Goal: Information Seeking & Learning: Learn about a topic

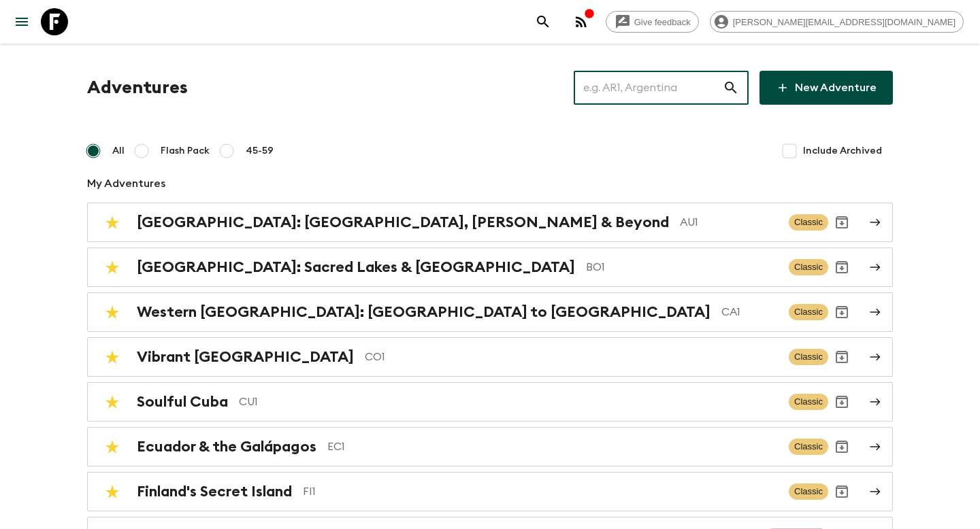
click at [653, 97] on input "text" at bounding box center [647, 88] width 149 height 38
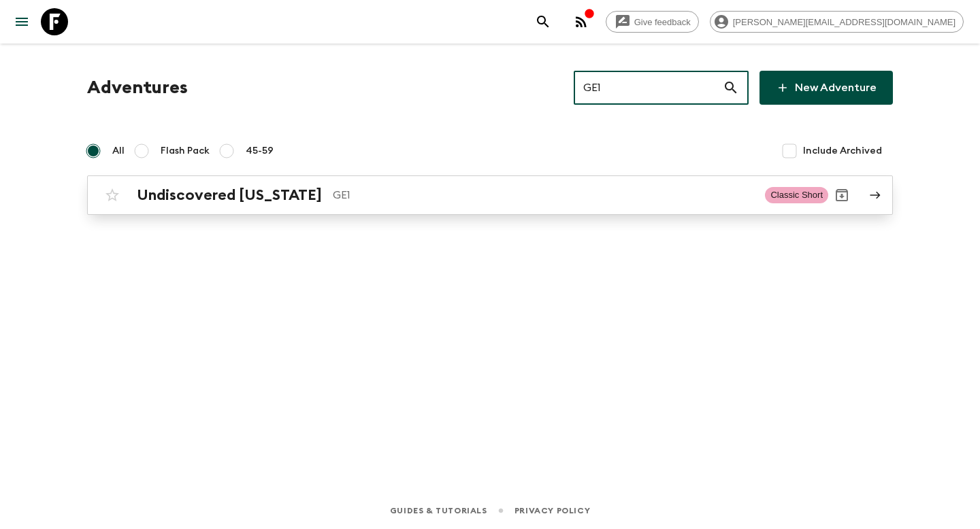
type input "GE1"
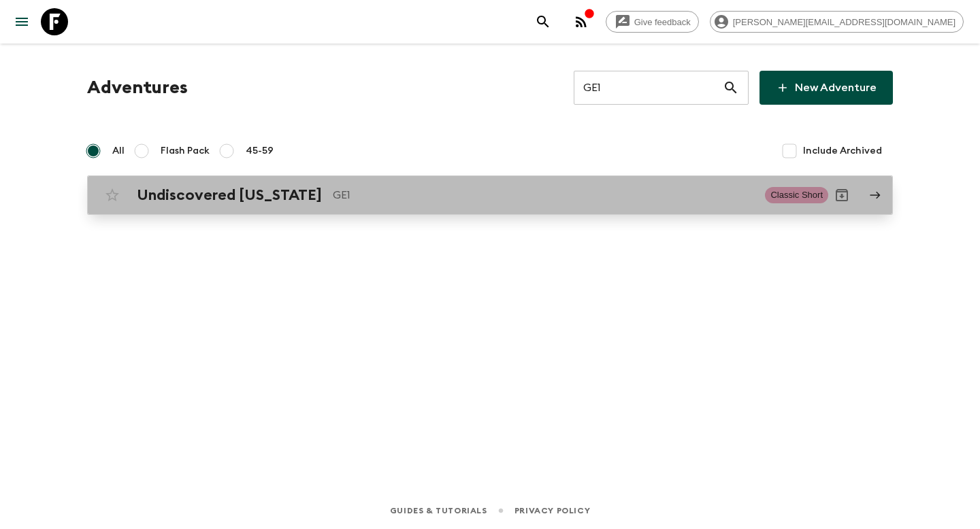
click at [503, 193] on p "GE1" at bounding box center [543, 195] width 421 height 16
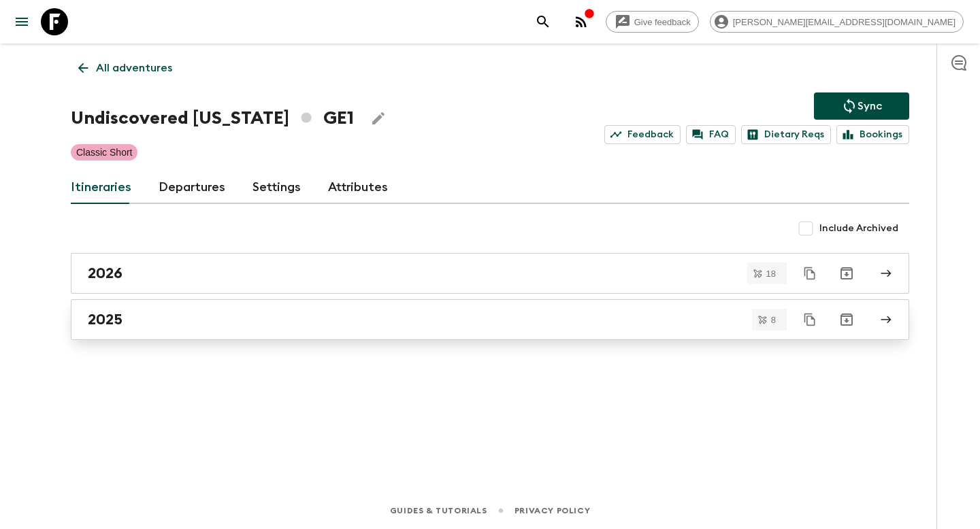
click at [350, 324] on div "2025" at bounding box center [477, 320] width 778 height 18
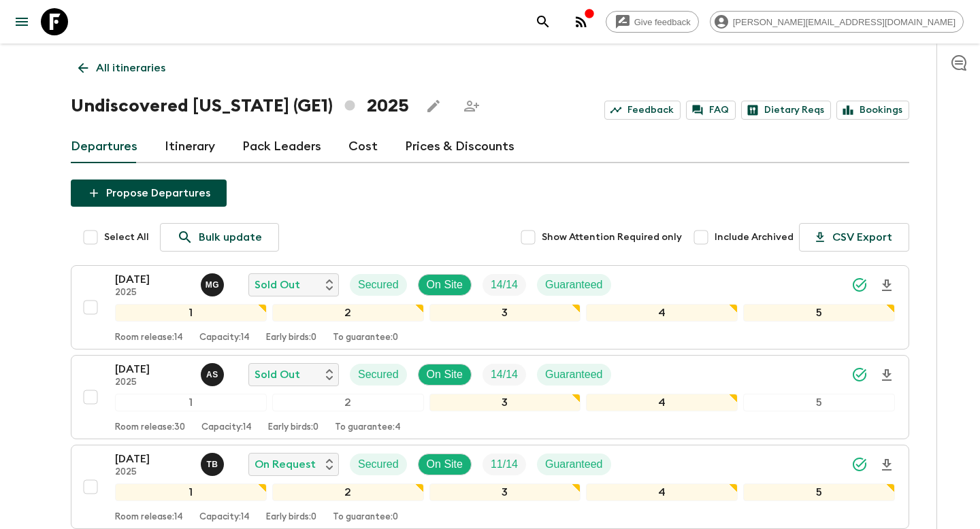
click at [190, 154] on link "Itinerary" at bounding box center [190, 147] width 50 height 33
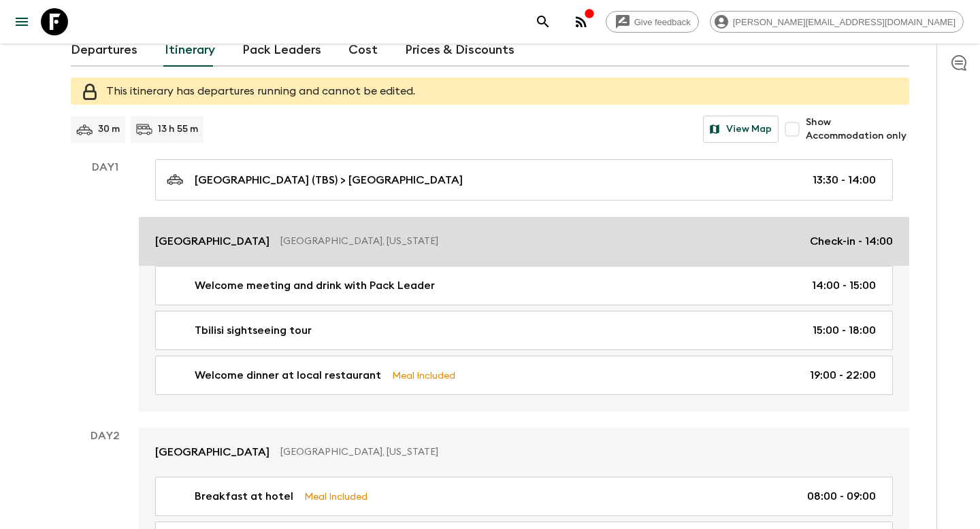
scroll to position [107, 0]
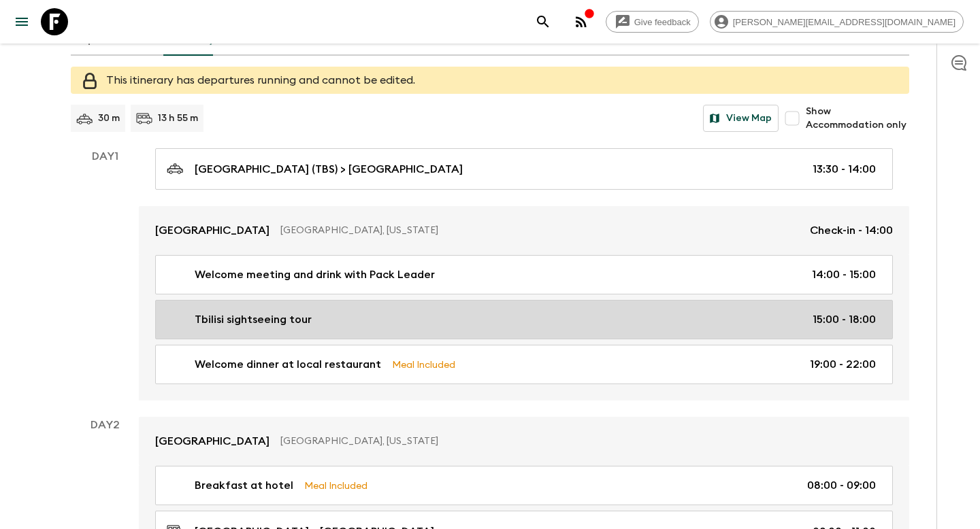
click at [390, 324] on div "Tbilisi sightseeing tour 15:00 - 18:00" at bounding box center [521, 320] width 709 height 16
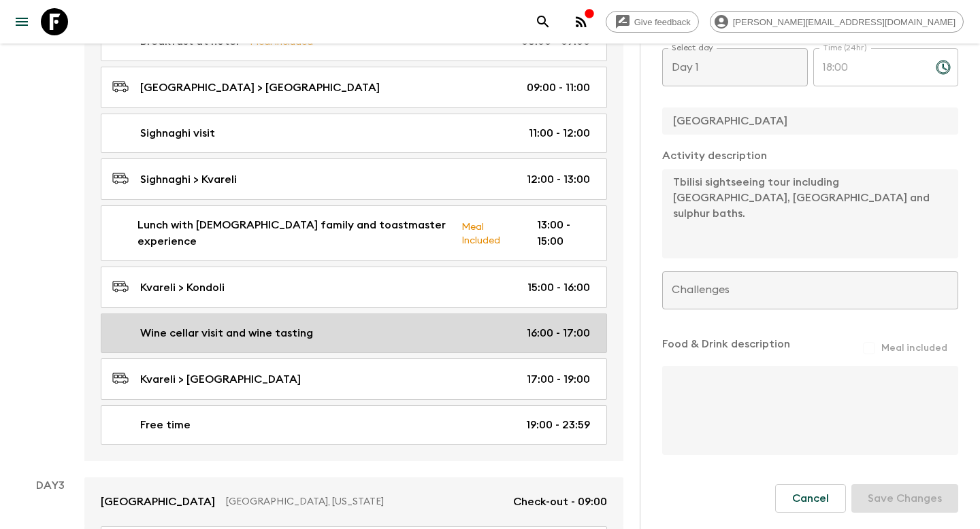
scroll to position [594, 0]
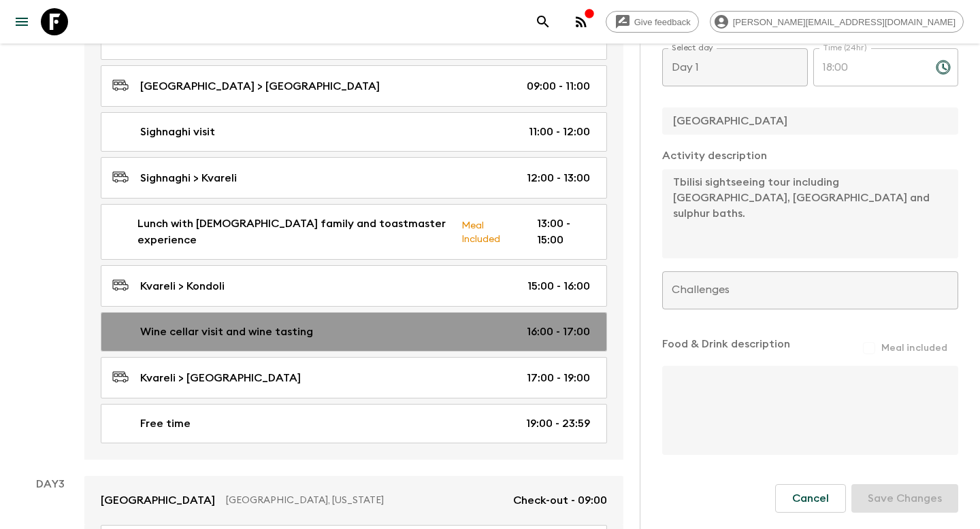
click at [350, 324] on div "Wine cellar visit and wine tasting 16:00 - 17:00" at bounding box center [351, 332] width 478 height 16
type input "Wine cellar visit and wine tasting"
type input "Georgian wine cellar visit and tasting"
type input "Kvareli"
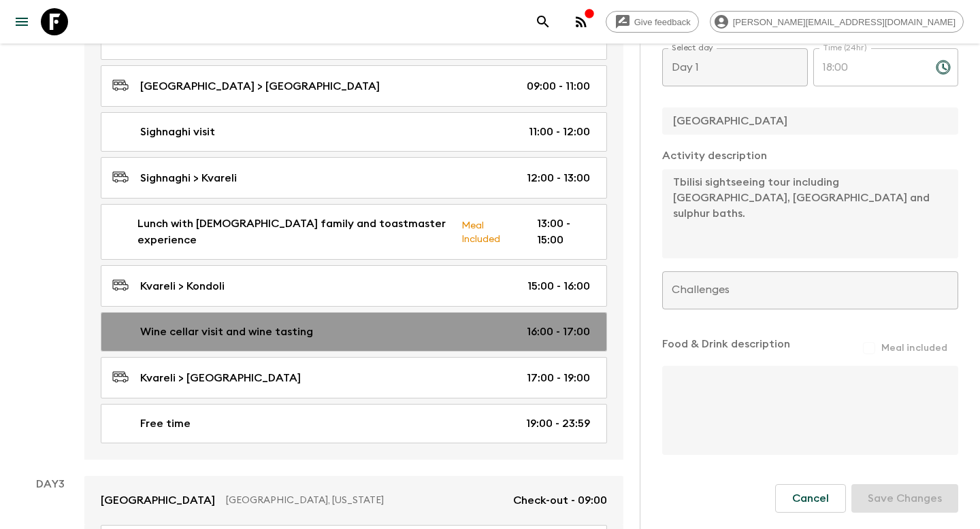
type textarea "Flashpackers will then have the chance to visit a traditional Georgian wine cel…"
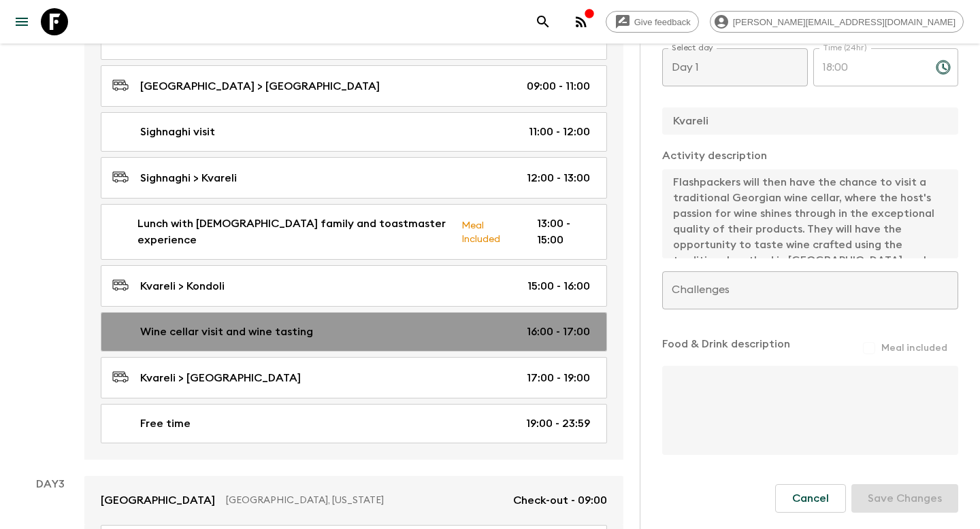
type input "Day 2"
type input "16:00"
type input "Day 2"
type input "17:00"
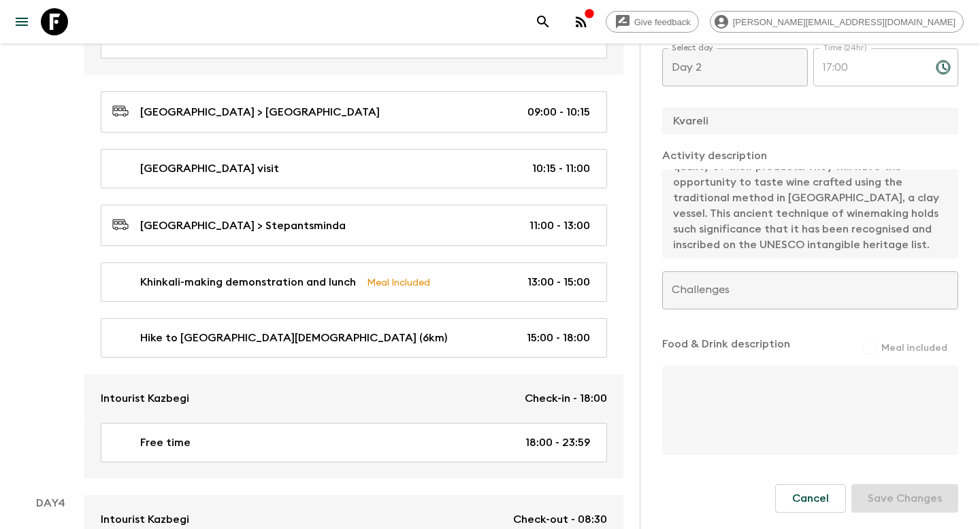
scroll to position [1108, 0]
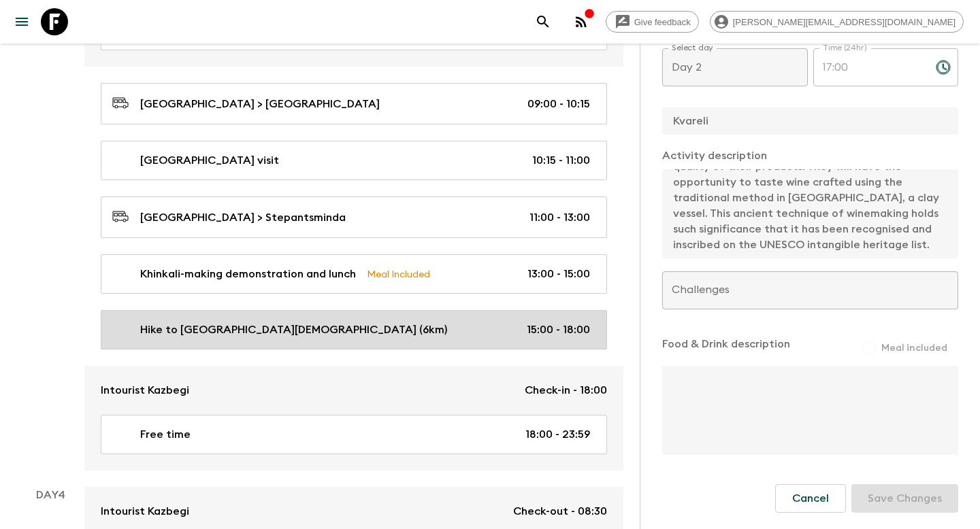
click at [366, 322] on div "Hike to Gergeti Trinity Church (6km) 15:00 - 18:00" at bounding box center [351, 330] width 478 height 16
type input "Hike to [GEOGRAPHIC_DATA][DEMOGRAPHIC_DATA] (6km)"
type input "Hike to Gergeti Trinity Church"
type input "Stepantsminda"
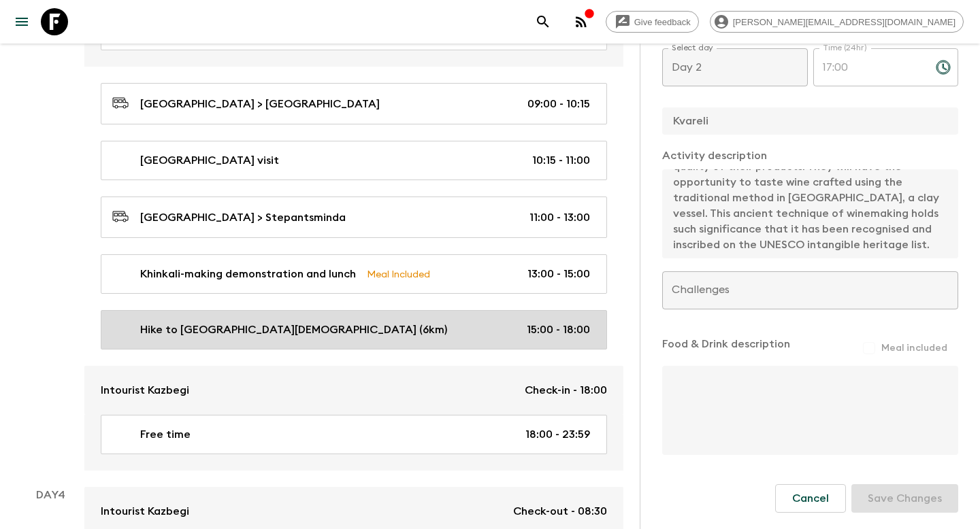
type textarea "Following the visit to the local family, Flashpackers will embark on a 6km walk…"
type input "Day 3"
type input "15:00"
type input "Day 3"
type input "18:00"
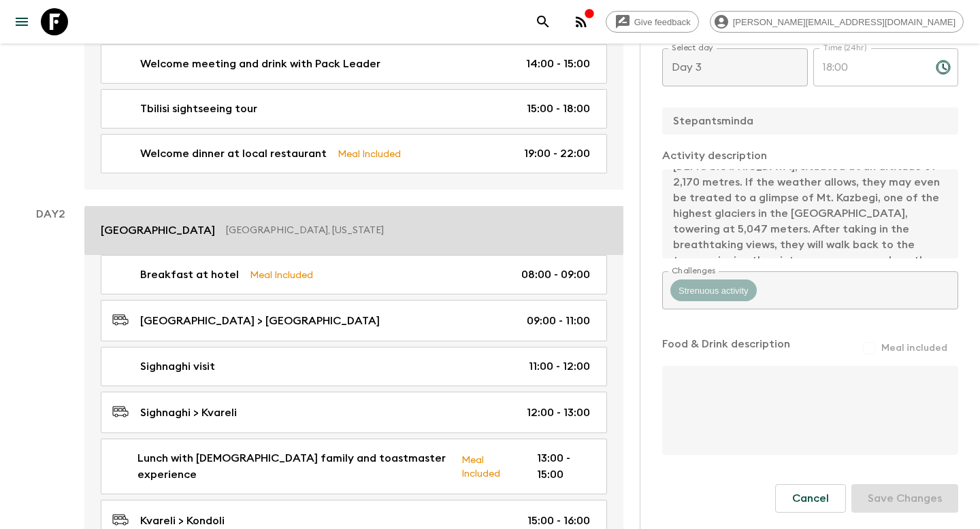
scroll to position [394, 0]
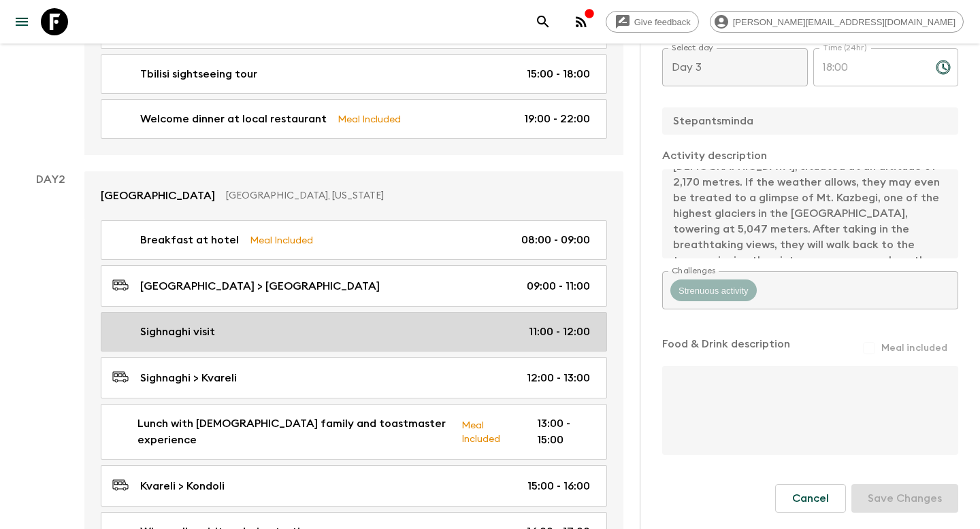
click at [347, 324] on div "Sighnaghi visit 11:00 - 12:00" at bounding box center [351, 332] width 478 height 16
type input "Sighnaghi visit"
type input "Sighnaghi town exploration"
type input "Sighnaghi"
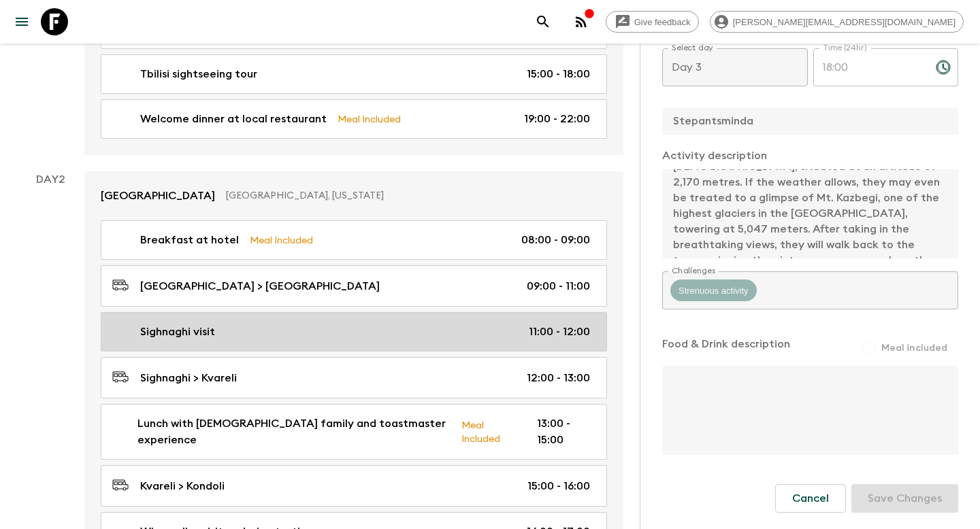
type textarea "Flashpackers will explore the 18th-century town of Sighnaghi, known for its qua…"
type input "Day 2"
type input "11:00"
type input "Day 2"
type input "12:00"
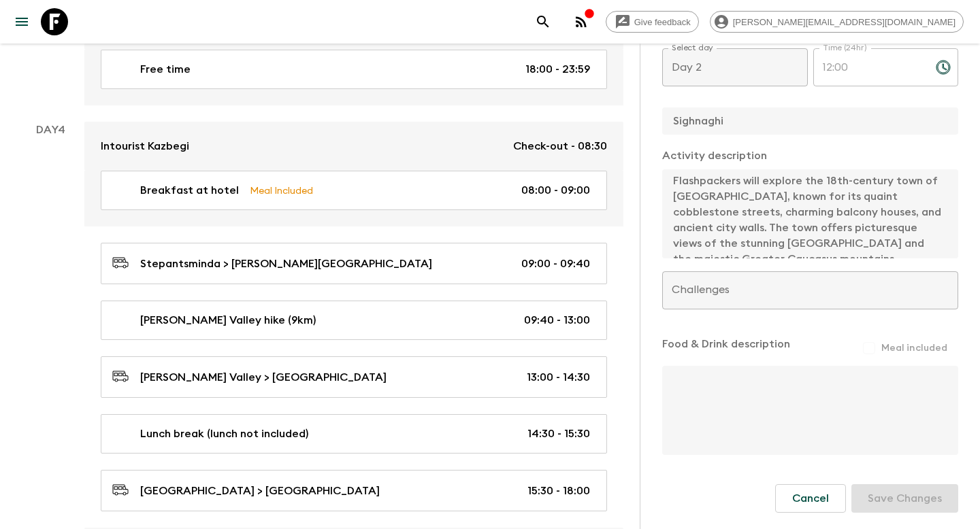
scroll to position [1478, 0]
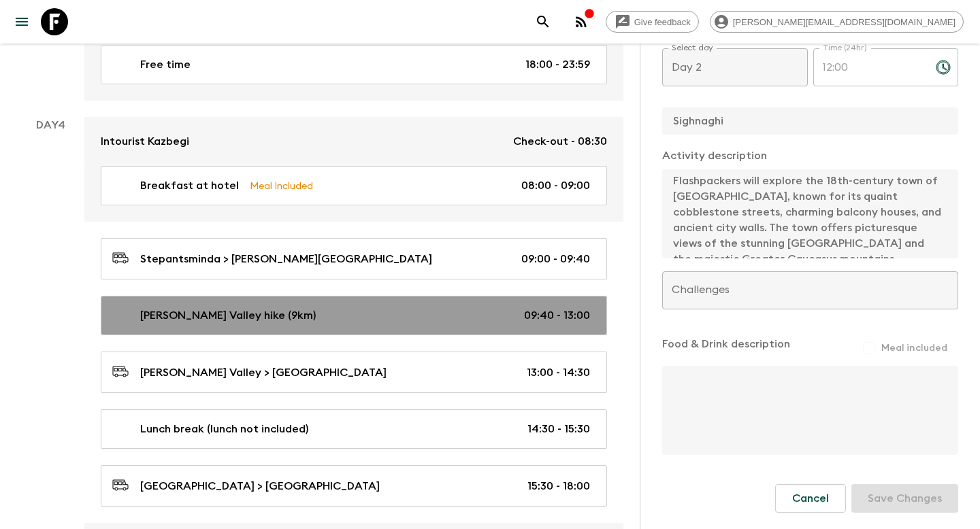
click at [324, 305] on link "Truso Valley hike (9km) 09:40 - 13:00" at bounding box center [354, 315] width 506 height 39
type input "[PERSON_NAME] Valley hike (9km)"
type input "Truso Valley hike"
type input "Truso Valley"
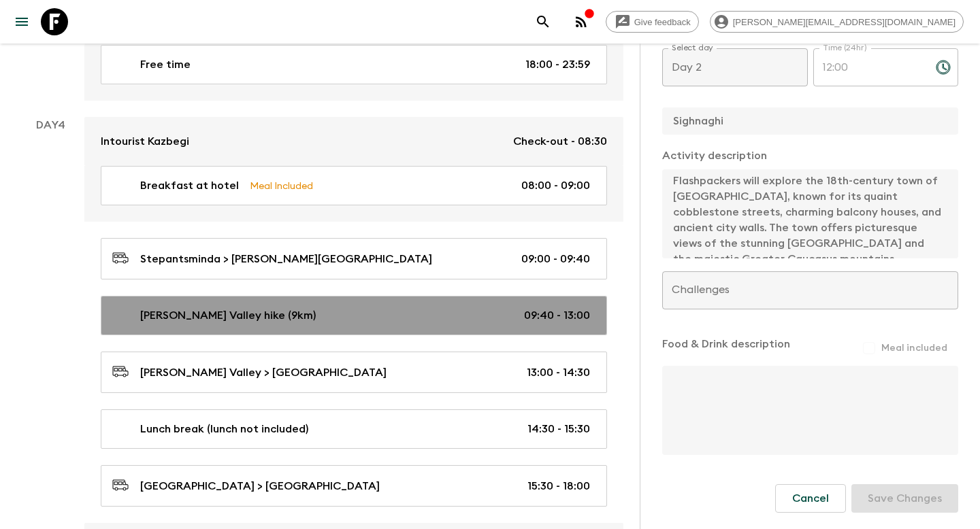
type textarea "After breakfast, Flashpackers will embark on a scenic drive along the main road…"
type input "Day 4"
type input "09:40"
type input "Day 4"
type input "13:00"
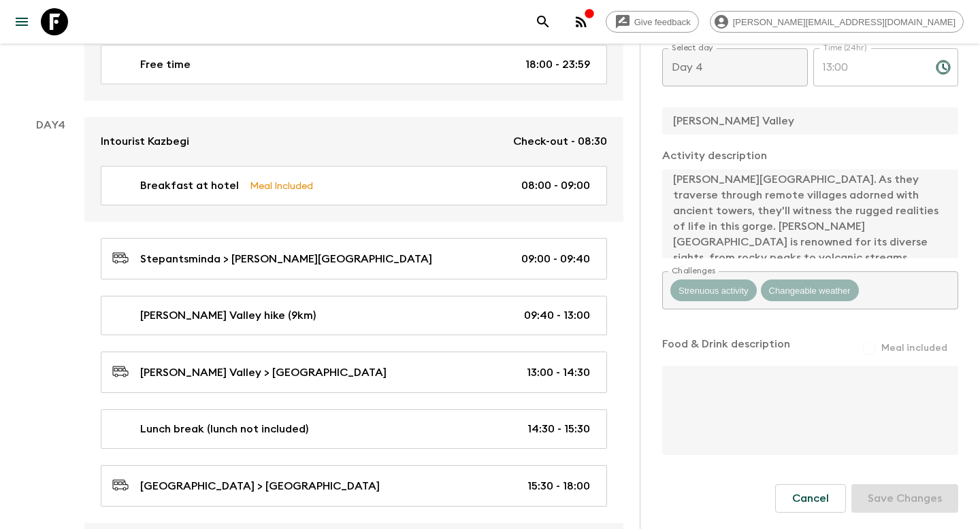
scroll to position [63, 0]
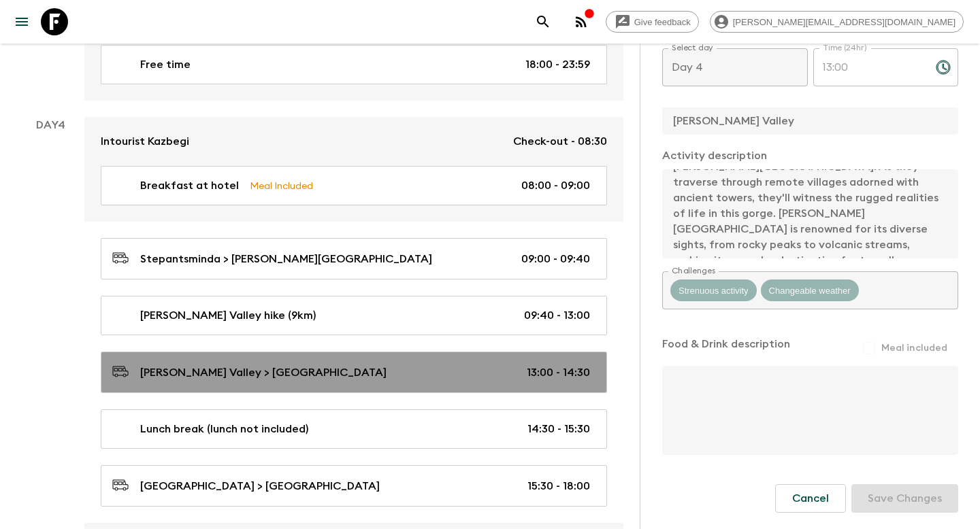
click at [268, 352] on link "Truso Valley > Pasanauri 13:00 - 14:30" at bounding box center [354, 372] width 506 height 41
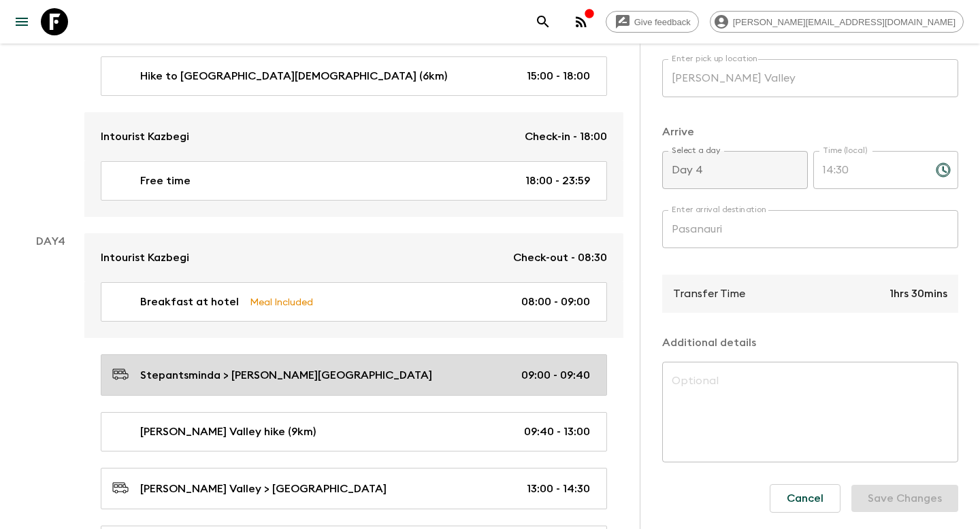
scroll to position [1305, 0]
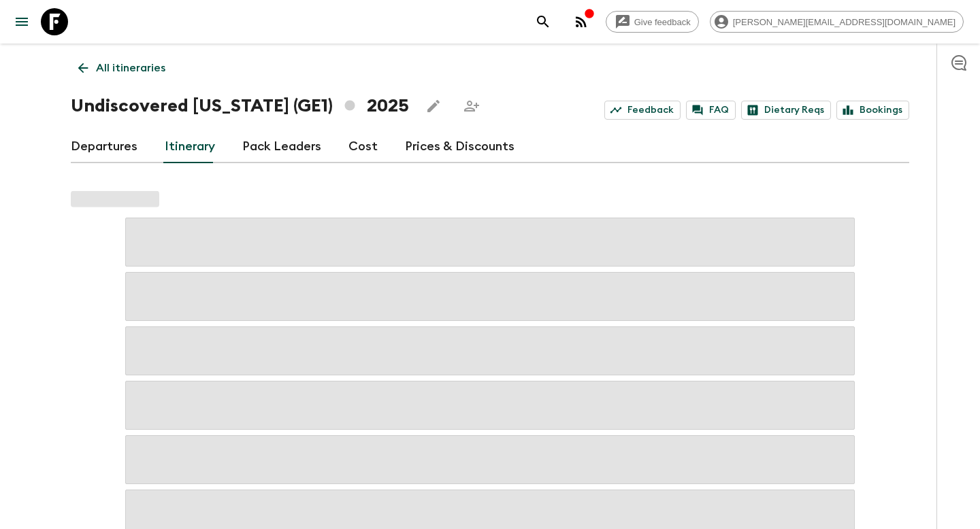
click at [122, 62] on p "All itineraries" at bounding box center [130, 68] width 69 height 16
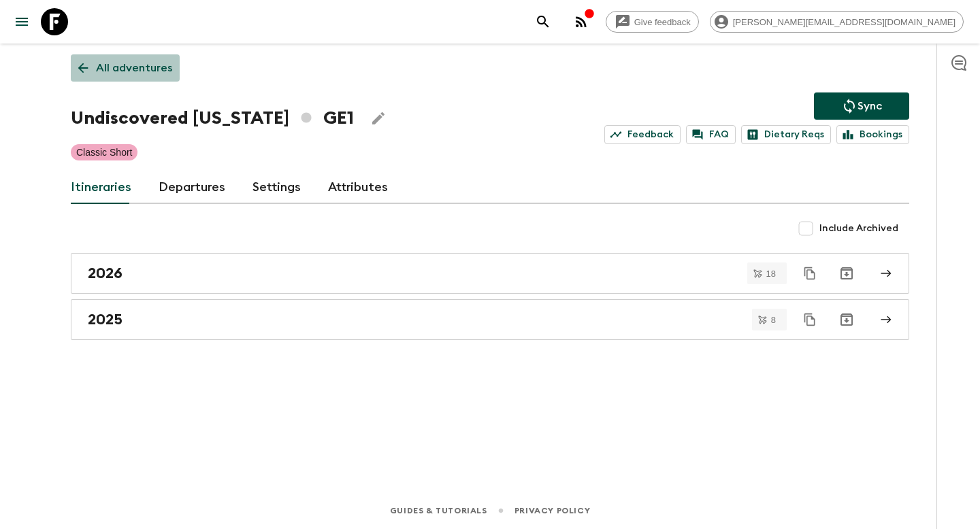
click at [127, 72] on p "All adventures" at bounding box center [134, 68] width 76 height 16
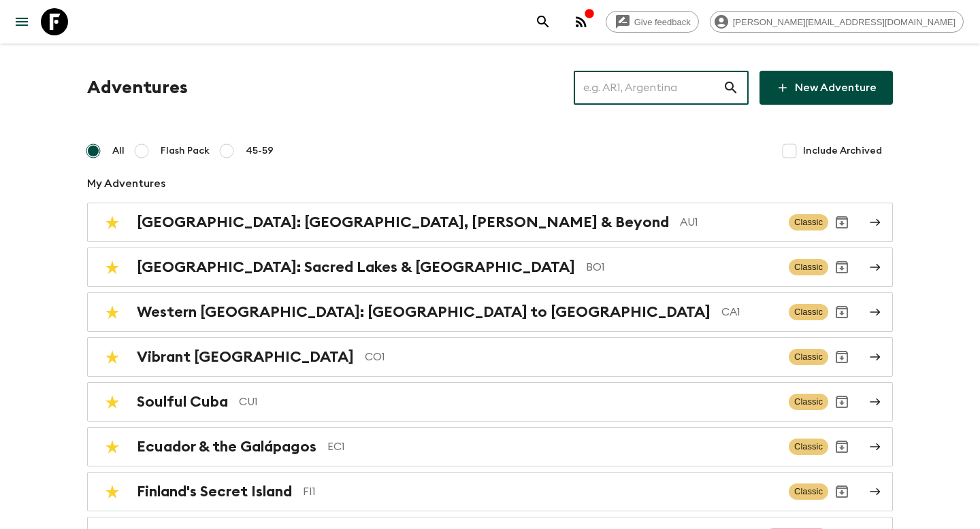
click at [650, 97] on input "text" at bounding box center [647, 88] width 149 height 38
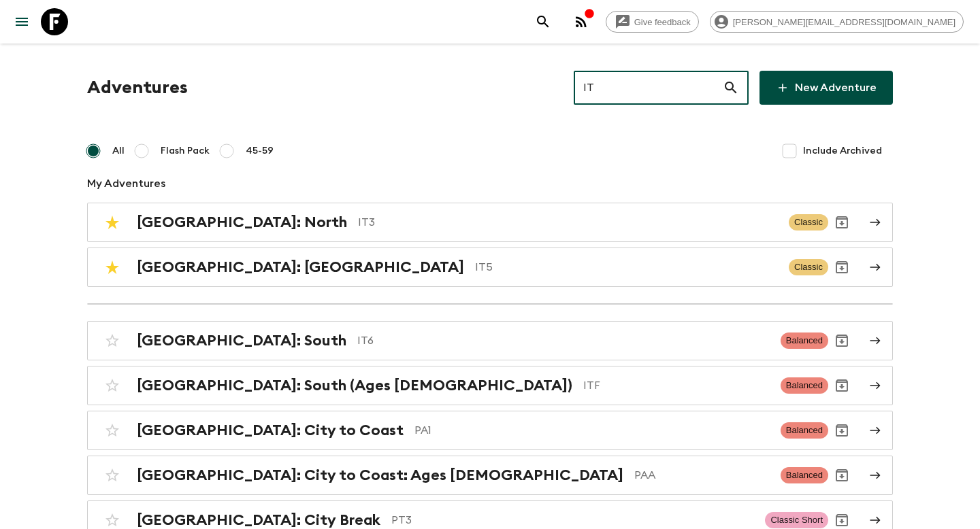
type input "IT5"
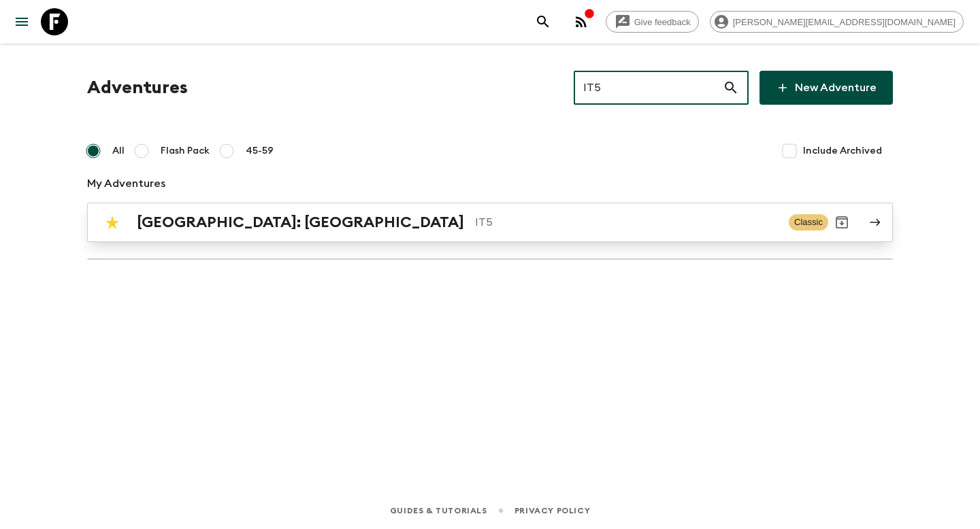
click at [518, 216] on p "IT5" at bounding box center [626, 222] width 303 height 16
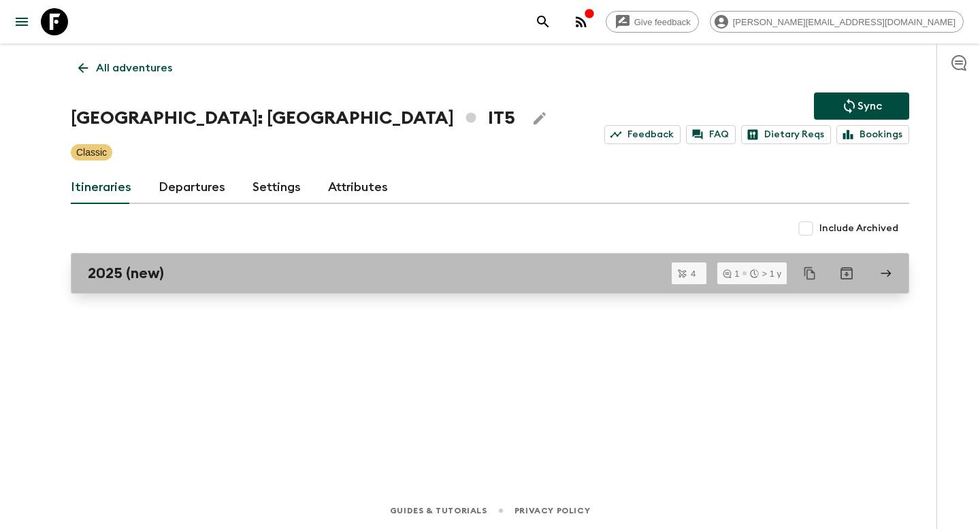
click at [499, 278] on div "2025 (new)" at bounding box center [477, 274] width 778 height 18
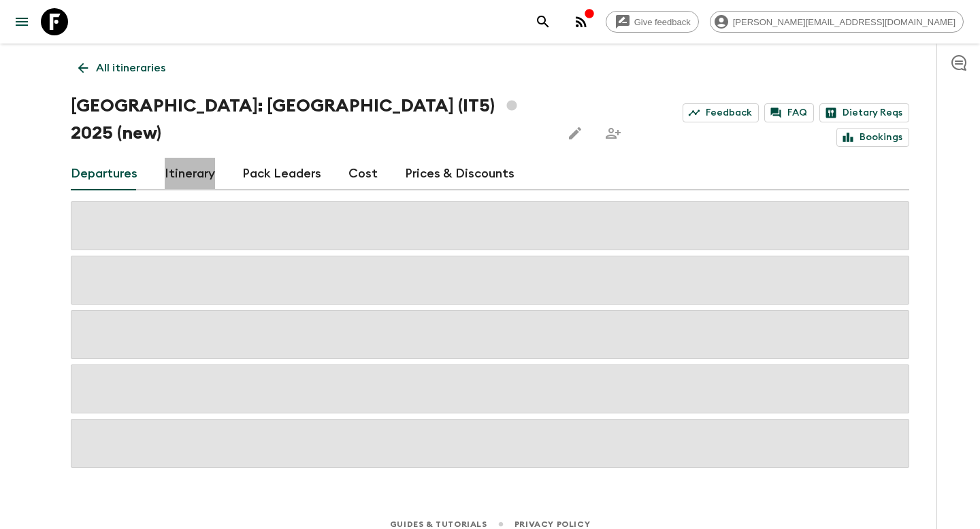
click at [197, 158] on link "Itinerary" at bounding box center [190, 174] width 50 height 33
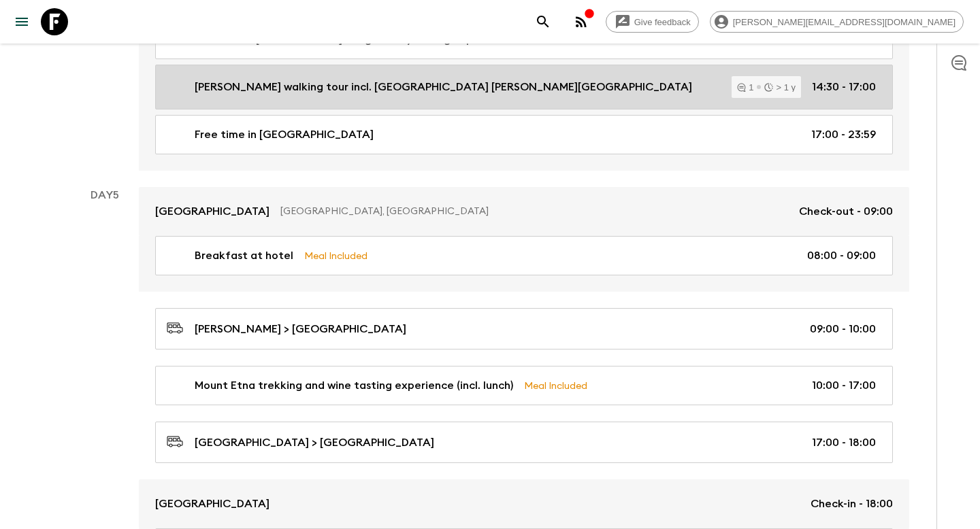
scroll to position [1170, 0]
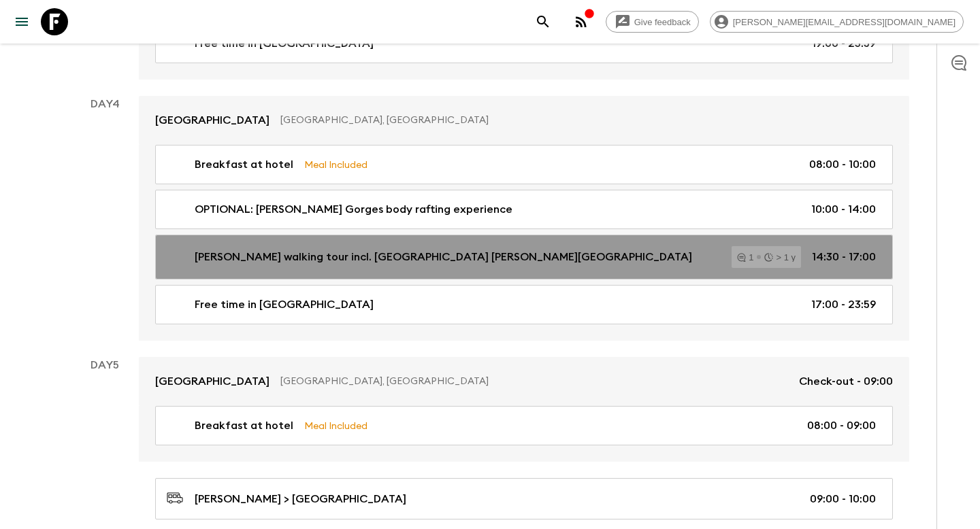
click at [391, 248] on link "Taormina walking tour incl. Teatro Antico di Taormina 1 > 1 y 14:30 - 17:00" at bounding box center [523, 257] width 737 height 45
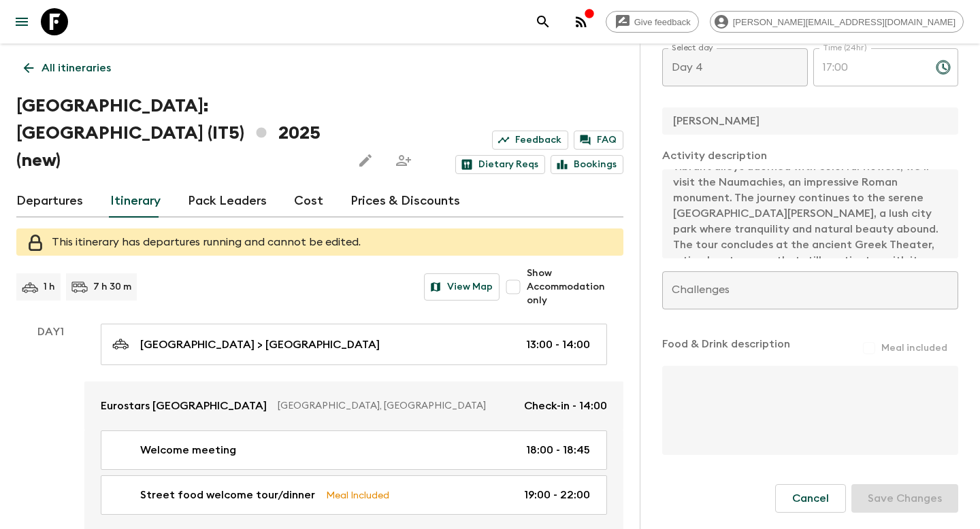
click at [35, 73] on icon at bounding box center [28, 68] width 15 height 15
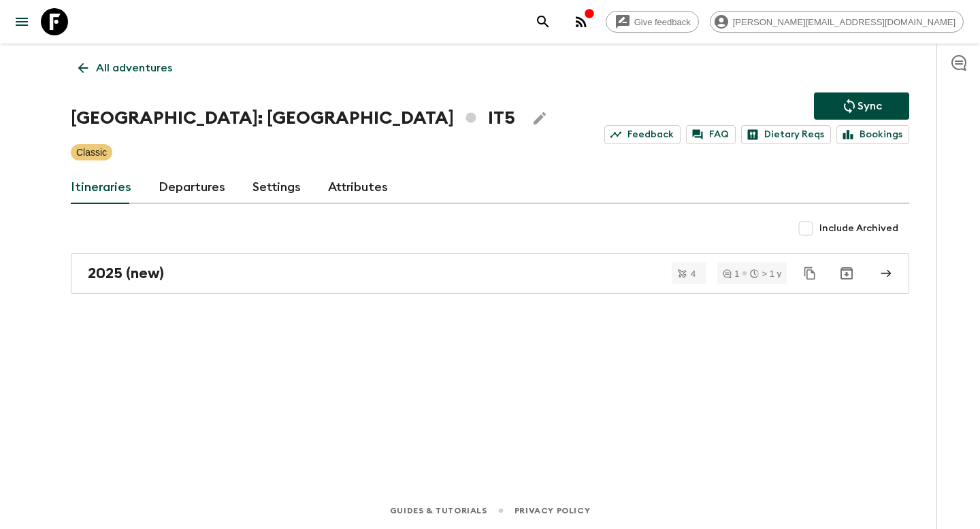
click at [125, 61] on p "All adventures" at bounding box center [134, 68] width 76 height 16
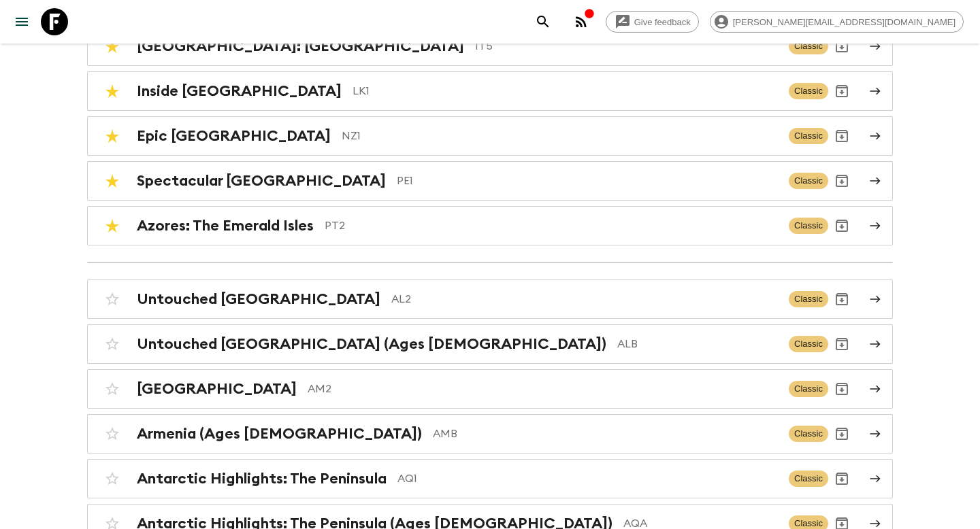
scroll to position [648, 0]
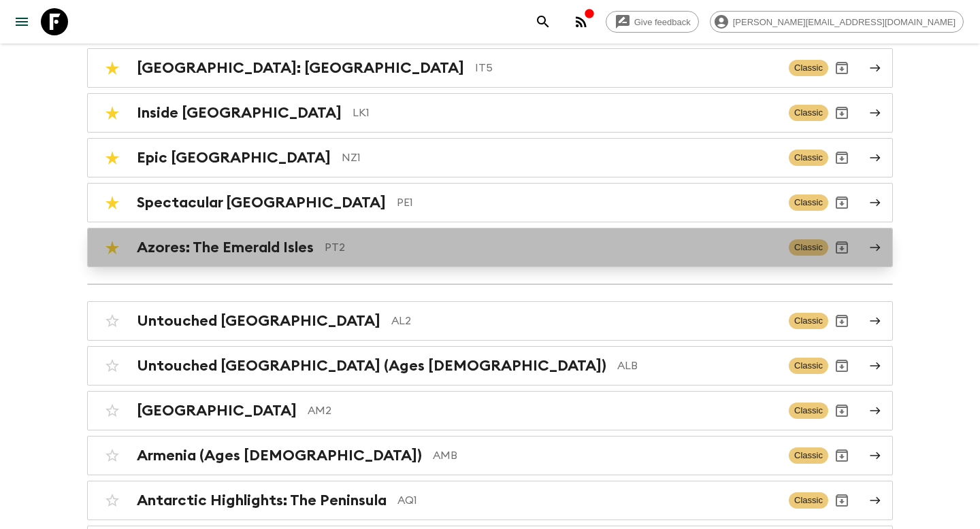
click at [442, 244] on p "PT2" at bounding box center [550, 247] width 453 height 16
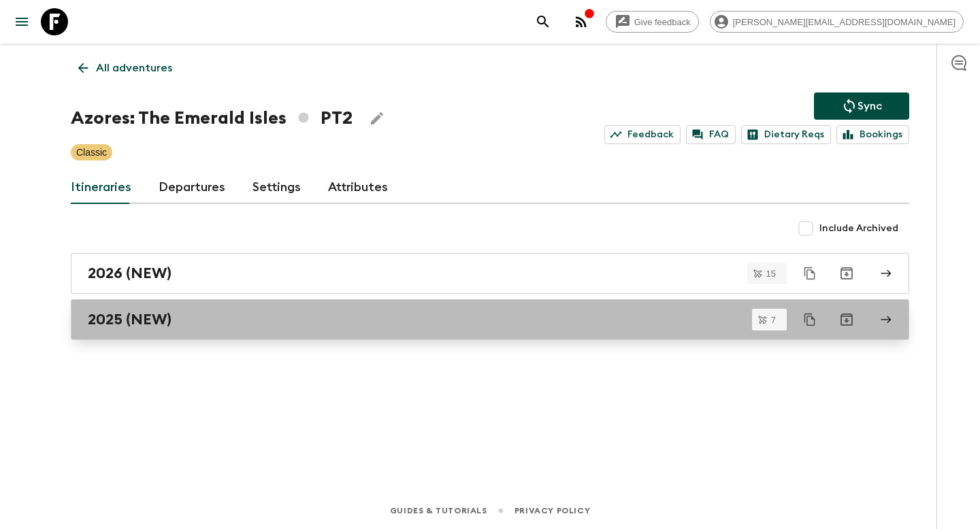
click at [152, 304] on link "2025 (NEW)" at bounding box center [490, 319] width 838 height 41
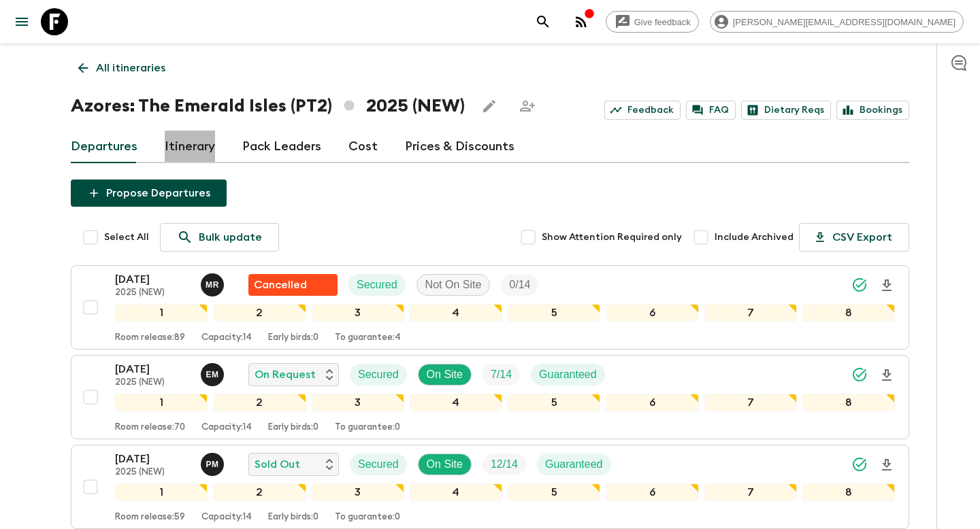
click at [205, 150] on link "Itinerary" at bounding box center [190, 147] width 50 height 33
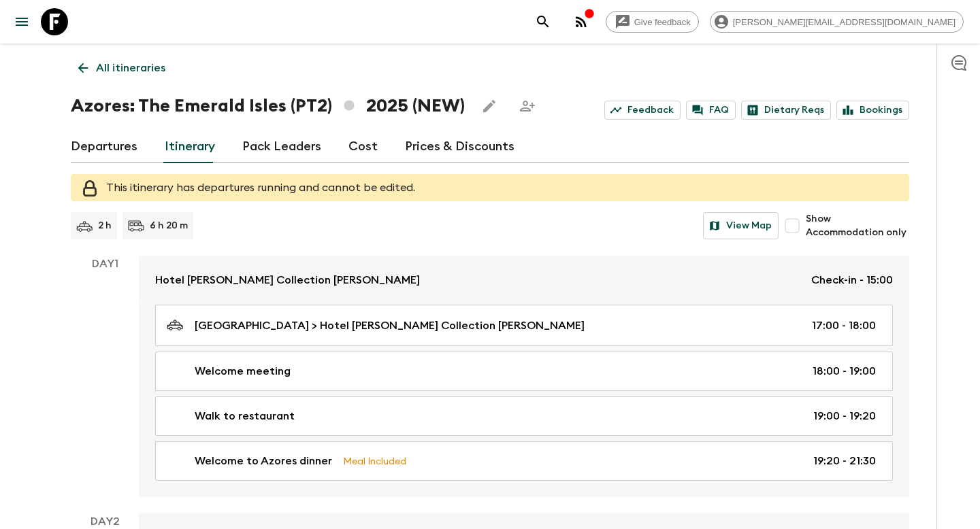
click at [150, 69] on p "All itineraries" at bounding box center [130, 68] width 69 height 16
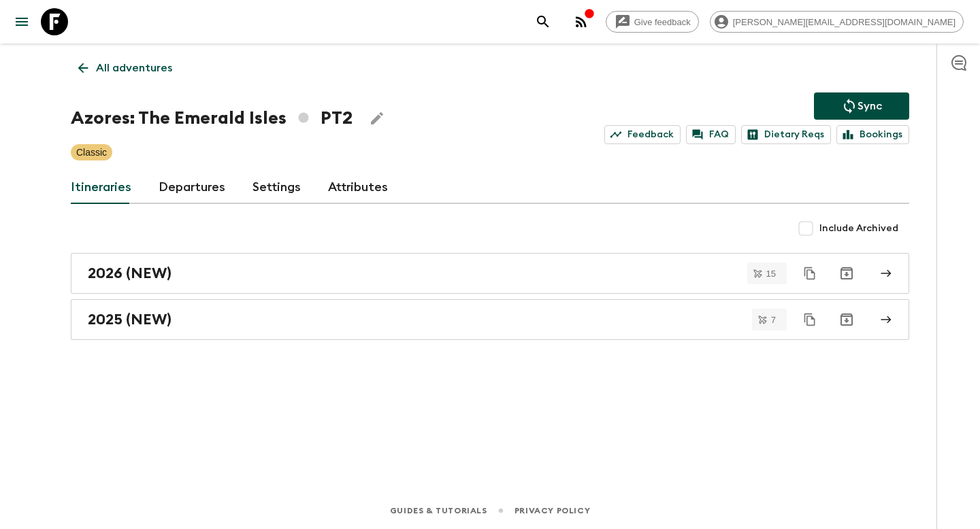
click at [165, 71] on p "All adventures" at bounding box center [134, 68] width 76 height 16
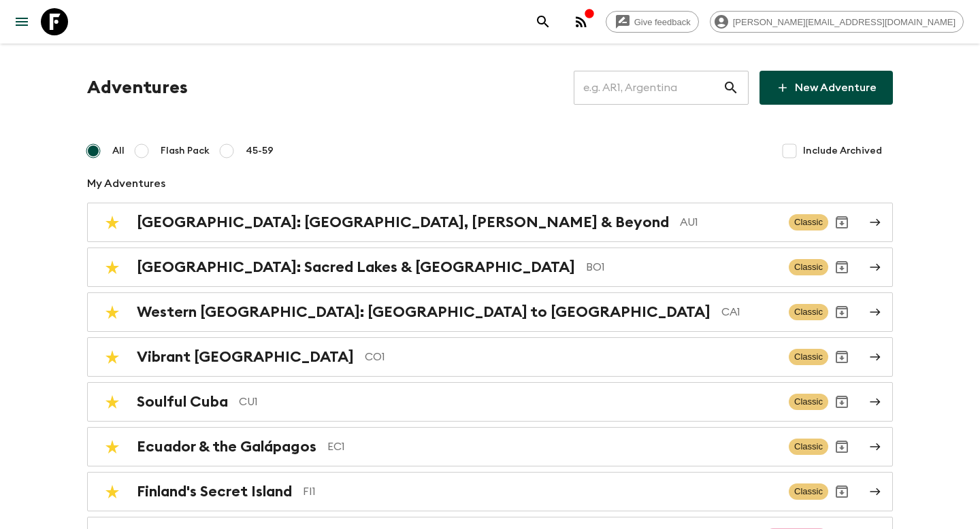
click at [657, 91] on input "text" at bounding box center [647, 88] width 149 height 38
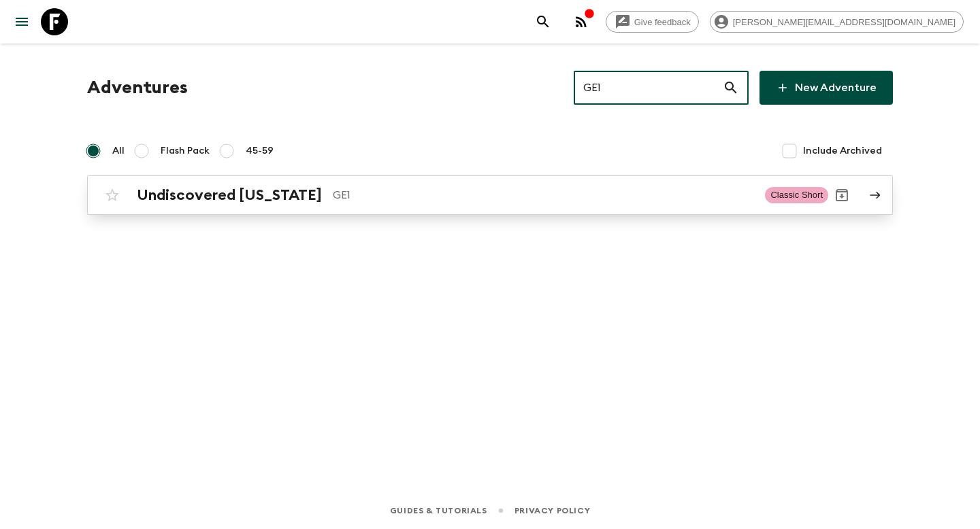
type input "GE1"
click at [524, 205] on div "Undiscovered [US_STATE] GE1 Classic Short" at bounding box center [463, 195] width 729 height 27
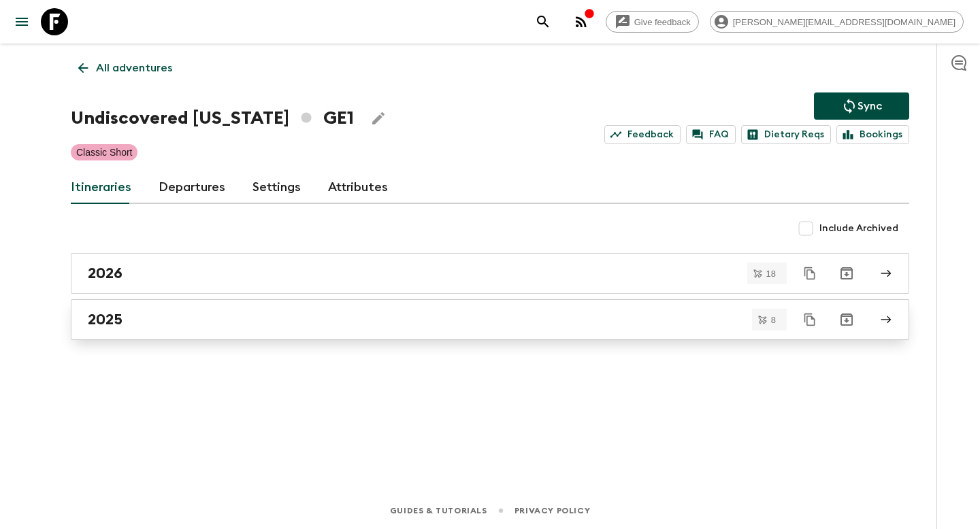
click at [229, 314] on div "2025" at bounding box center [477, 320] width 778 height 18
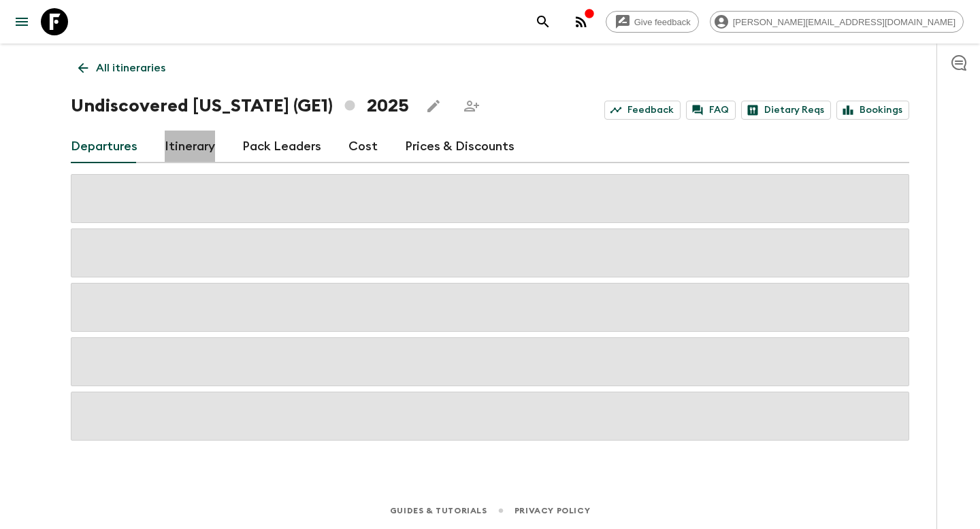
click at [205, 151] on link "Itinerary" at bounding box center [190, 147] width 50 height 33
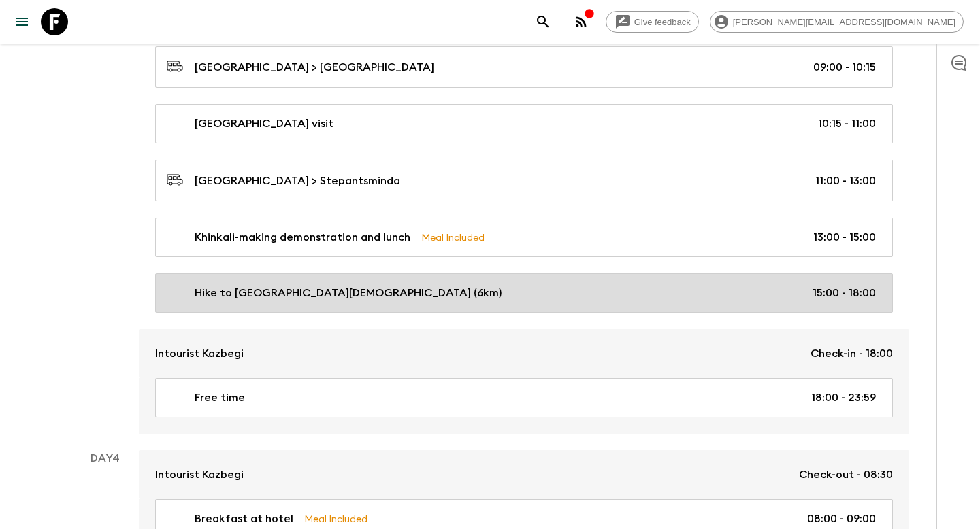
scroll to position [1094, 0]
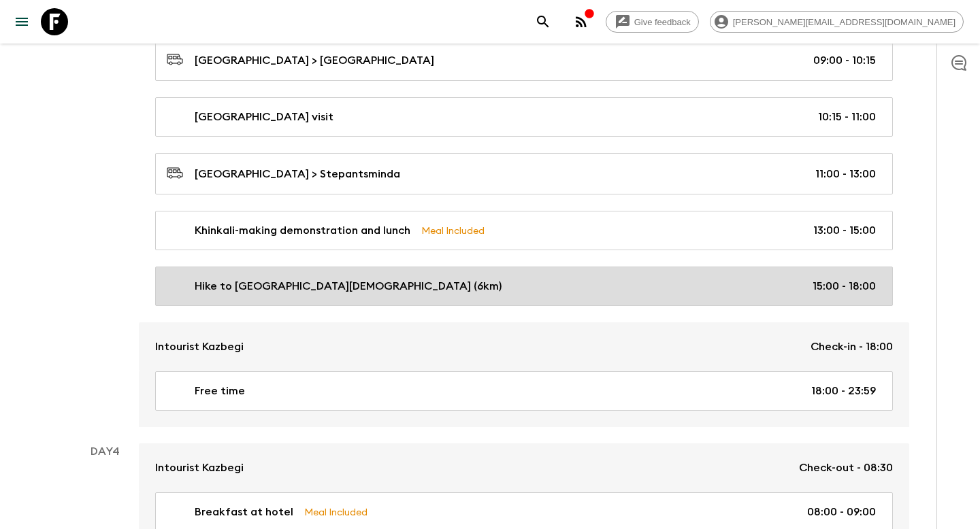
click at [517, 278] on div "Hike to Gergeti Trinity Church (6km) 15:00 - 18:00" at bounding box center [521, 286] width 709 height 16
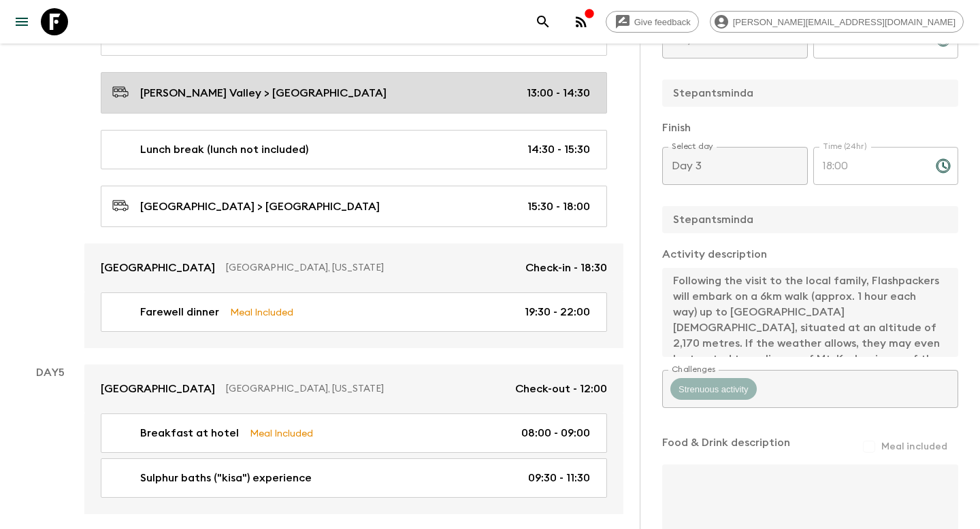
scroll to position [1798, 0]
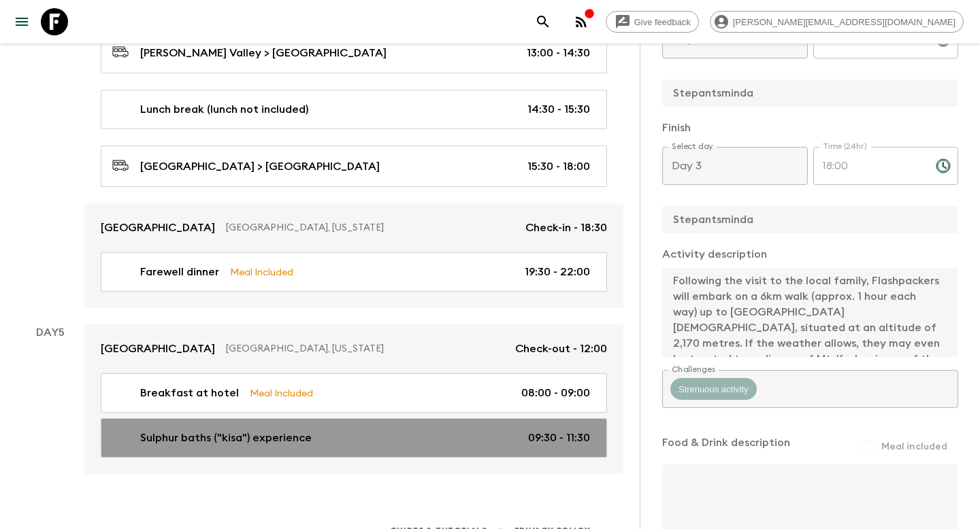
click at [313, 430] on div "Sulphur baths ("kisa") experience 09:30 - 11:30" at bounding box center [351, 438] width 478 height 16
type input "Sulphur baths ("kisa") experience"
type input "Sulphur baths experience"
type input "Tbilisi Hotel"
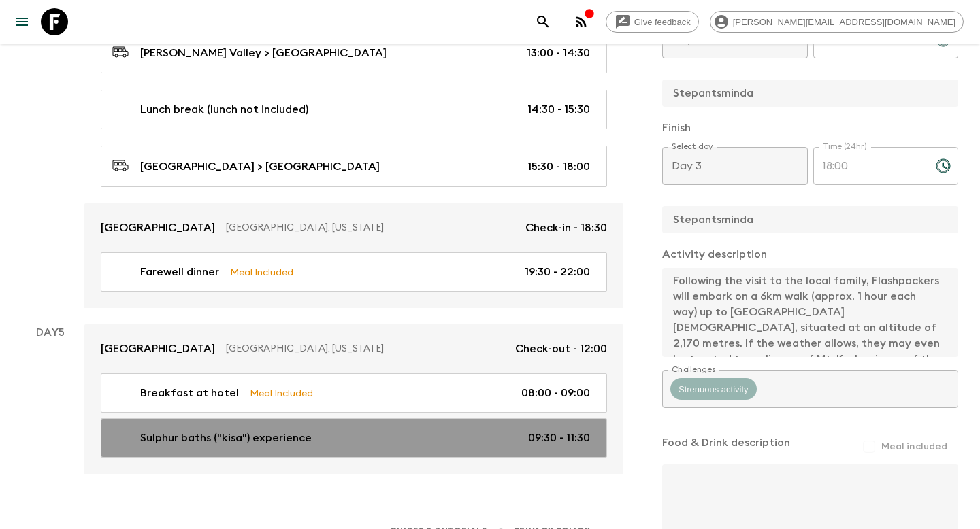
type textarea "Today, Flashpackers will have the chance to visit sulphur baths, where they can…"
type input "Day 5"
type input "09:30"
type input "Day 5"
type input "11:30"
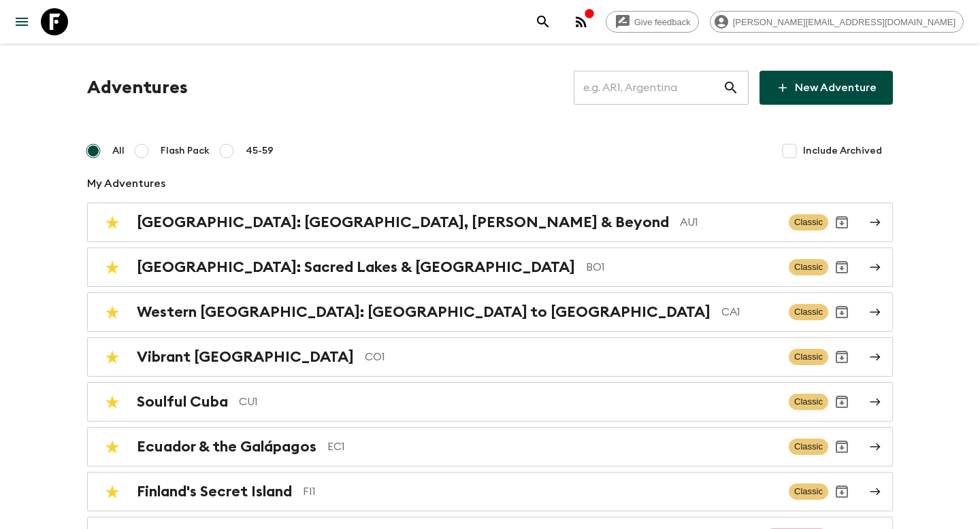
click at [607, 80] on input "text" at bounding box center [647, 88] width 149 height 38
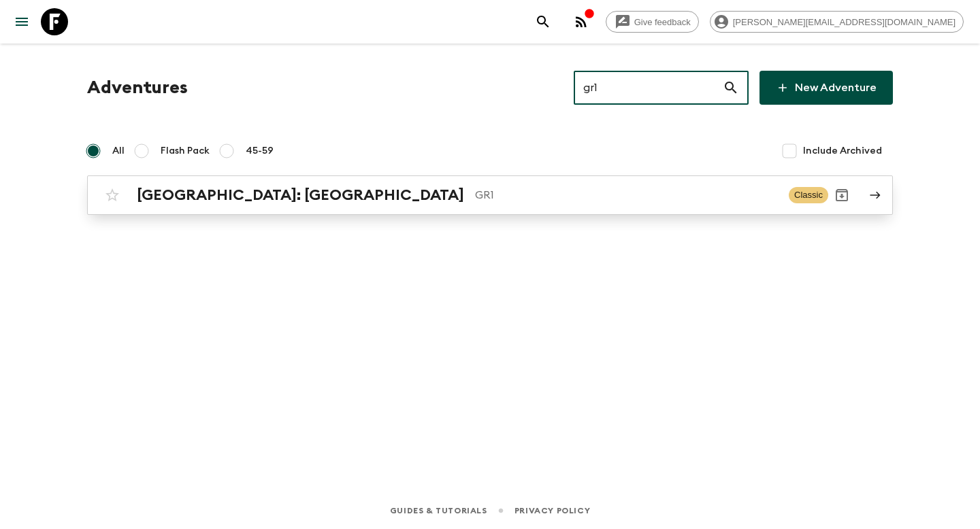
type input "gr1"
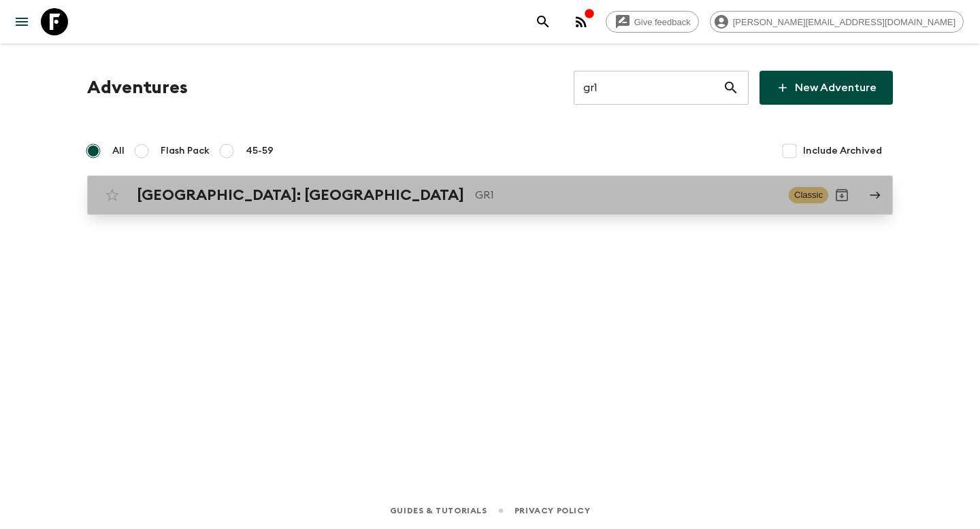
click at [475, 187] on p "GR1" at bounding box center [626, 195] width 303 height 16
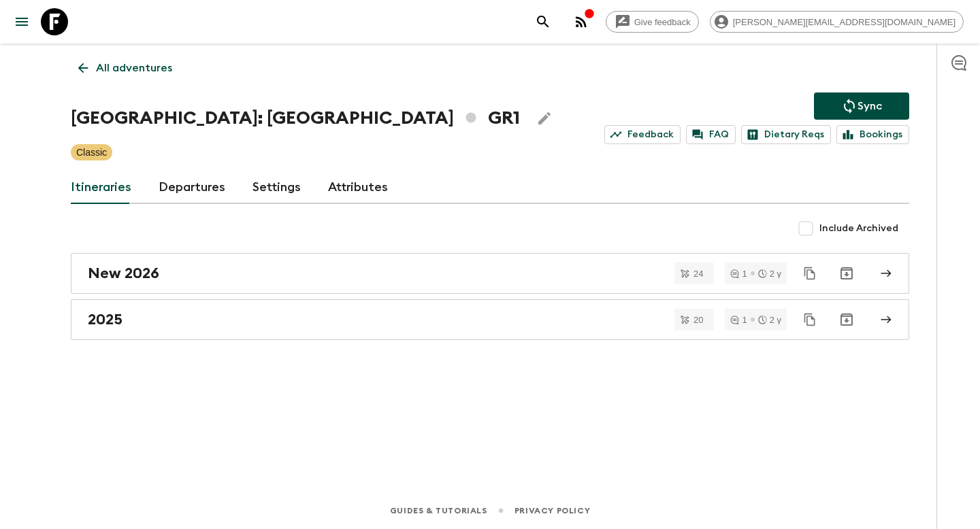
click at [208, 193] on link "Departures" at bounding box center [191, 187] width 67 height 33
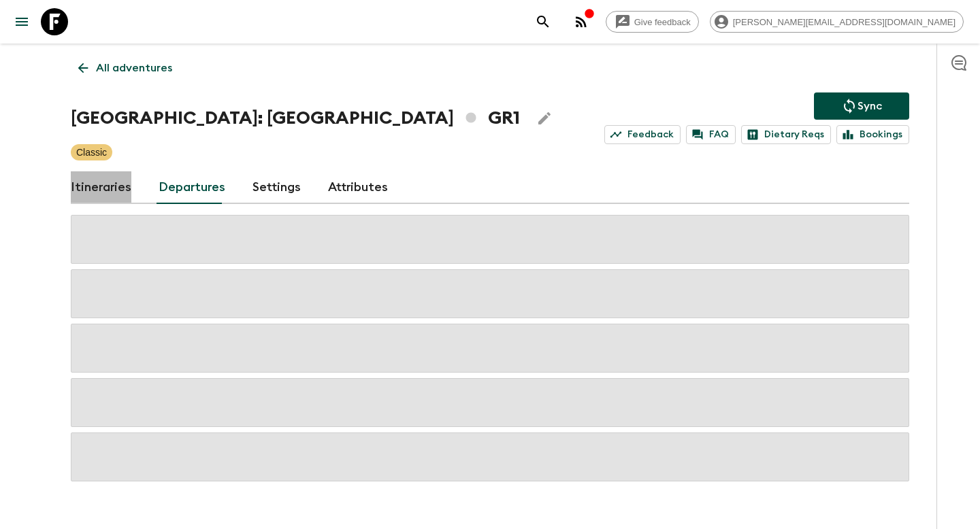
click at [129, 186] on link "Itineraries" at bounding box center [101, 187] width 61 height 33
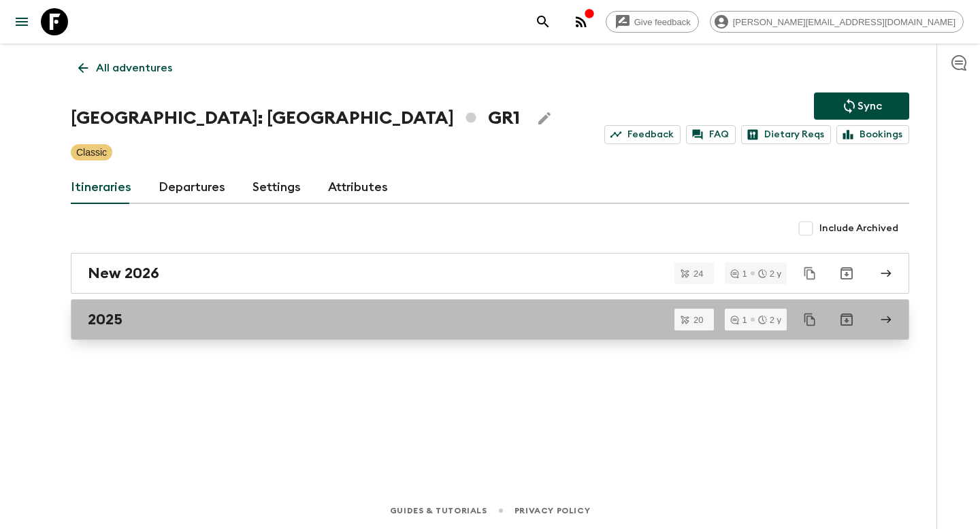
click at [154, 318] on div "2025" at bounding box center [477, 320] width 778 height 18
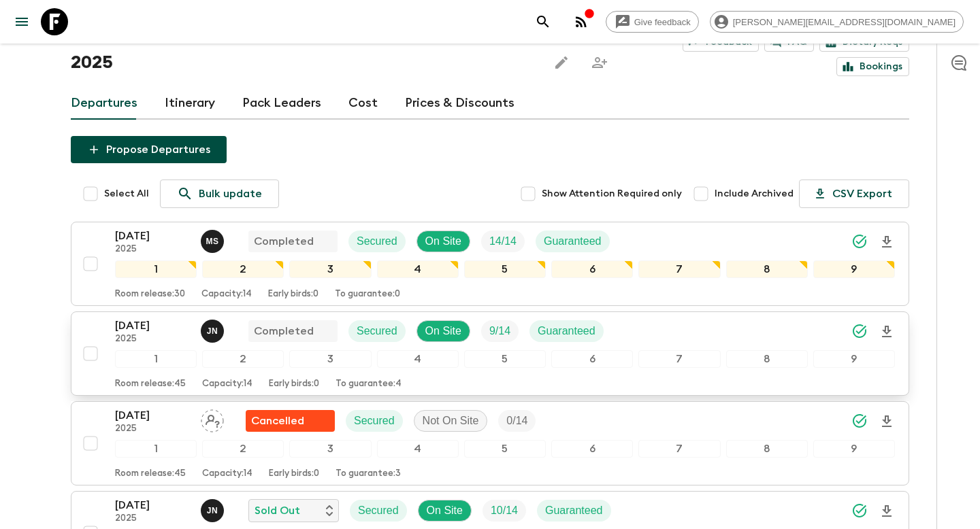
scroll to position [108, 0]
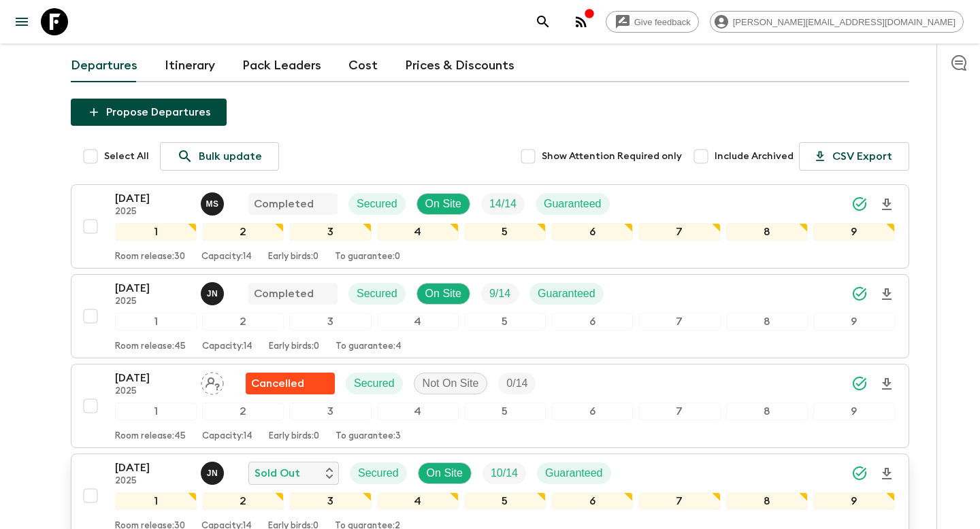
click at [142, 460] on p "[DATE]" at bounding box center [152, 468] width 75 height 16
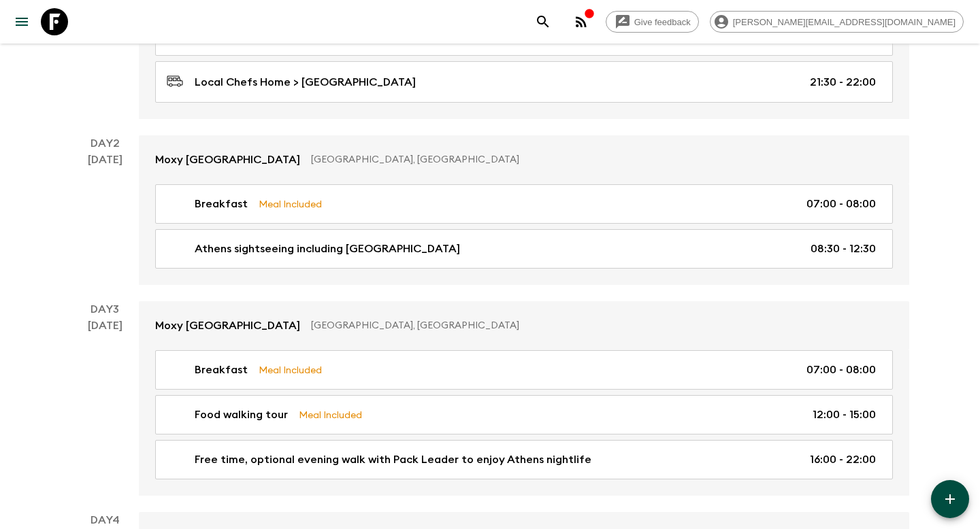
scroll to position [525, 0]
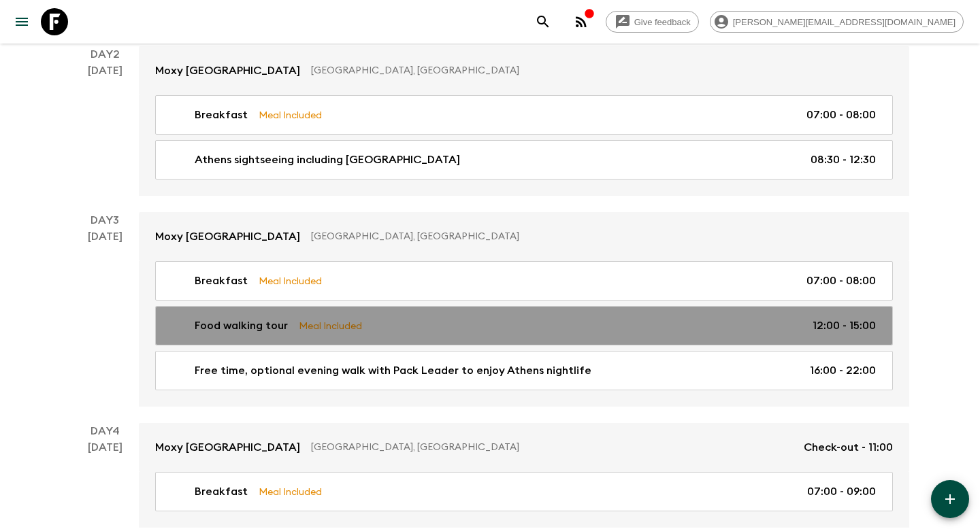
click at [393, 324] on div "Food walking tour Meal Included 12:00 - 15:00" at bounding box center [521, 326] width 709 height 16
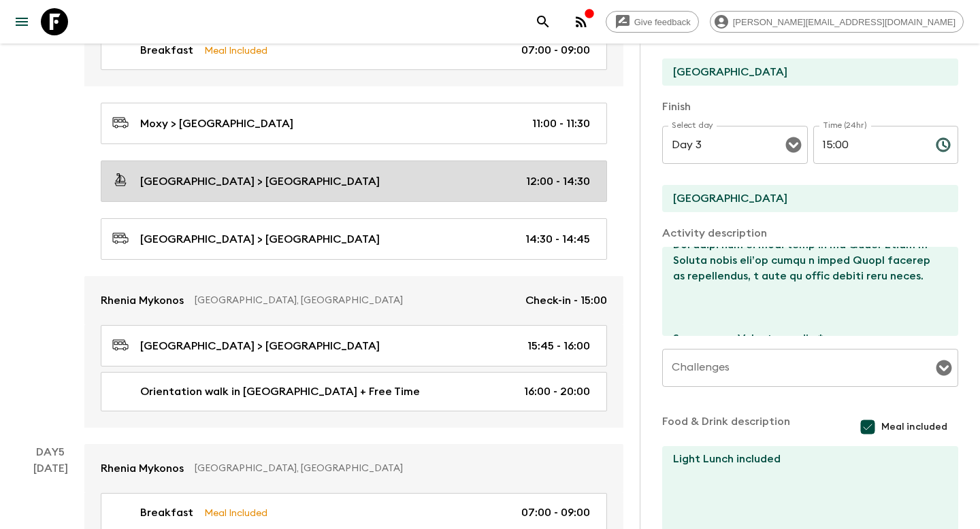
scroll to position [984, 0]
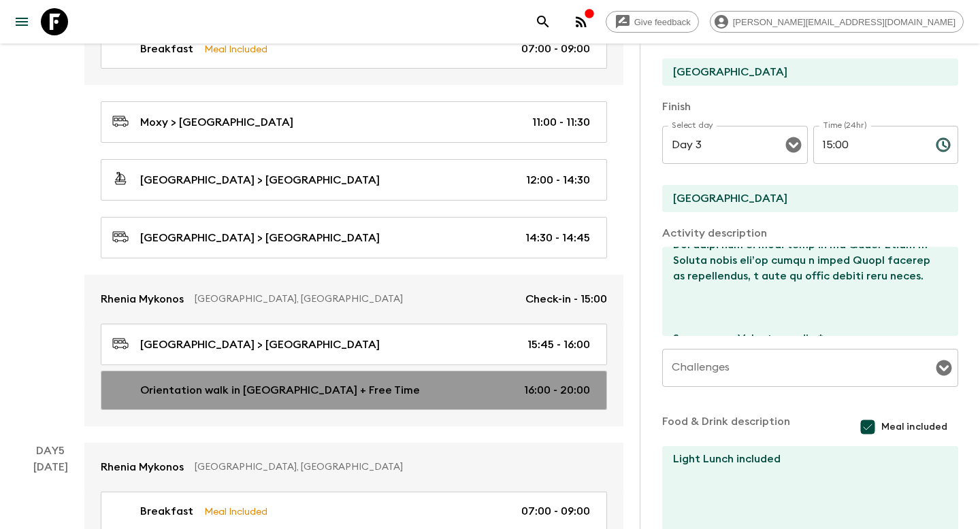
click at [283, 392] on p "Orientation walk in mykonos Town + Free Time" at bounding box center [280, 390] width 280 height 16
type input "Orientation walk in mykonos Town + Free Time"
type input "Mykonos"
checkbox input "false"
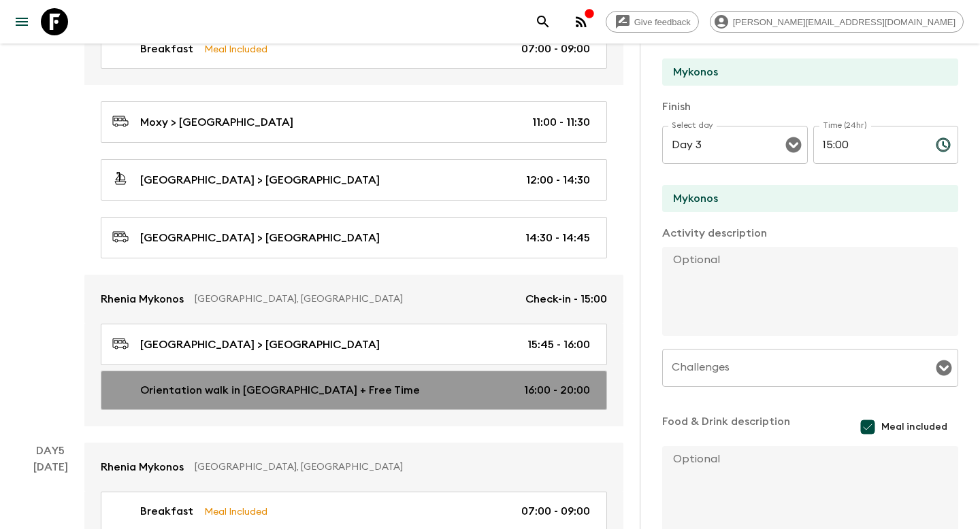
type input "Day 4"
type input "16:00"
type input "Day 4"
type input "20:00"
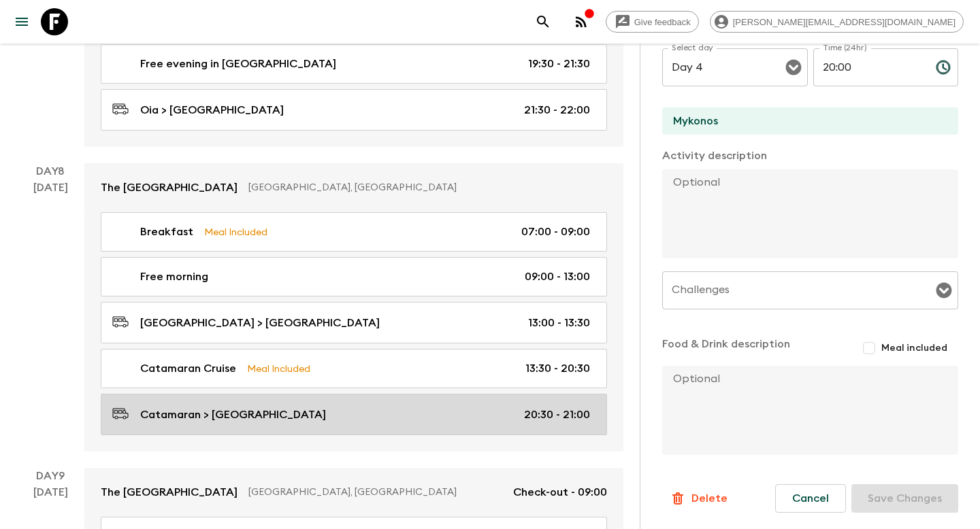
scroll to position [2198, 0]
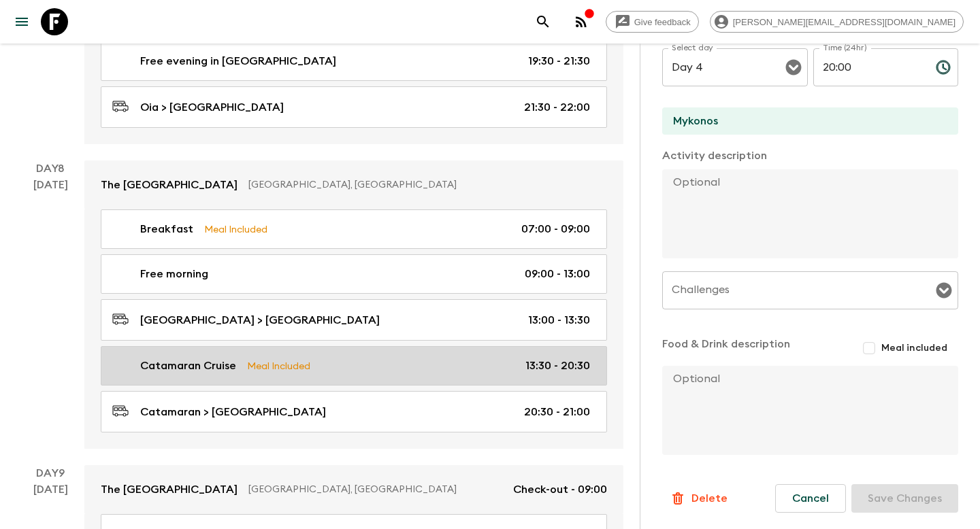
click at [340, 366] on div "Catamaran Cruise Meal Included 13:30 - 20:30" at bounding box center [351, 366] width 478 height 16
type input "Catamaran Cruise"
type input "Santorini"
type textarea "In the afternoon, you will enjoy a very special cruise with dinner onboard a Ca…"
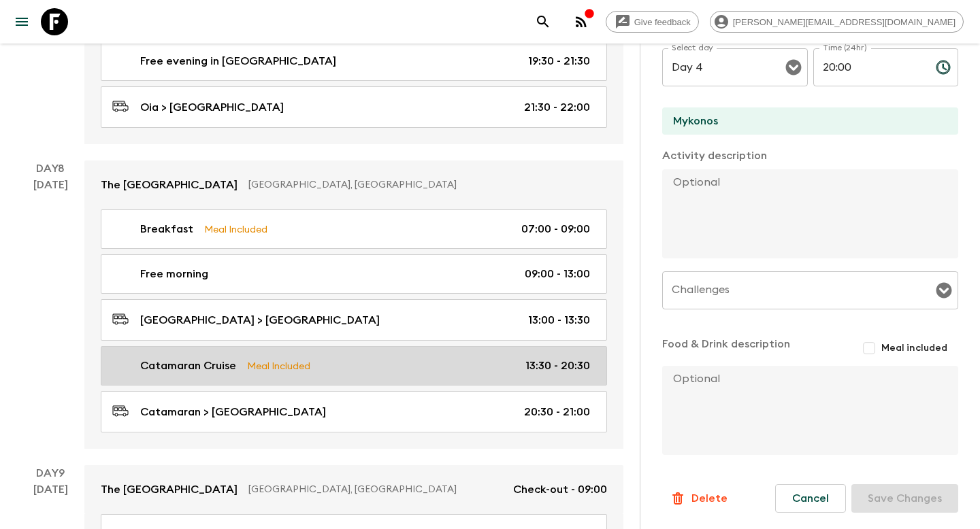
checkbox input "true"
type textarea "Dinner included"
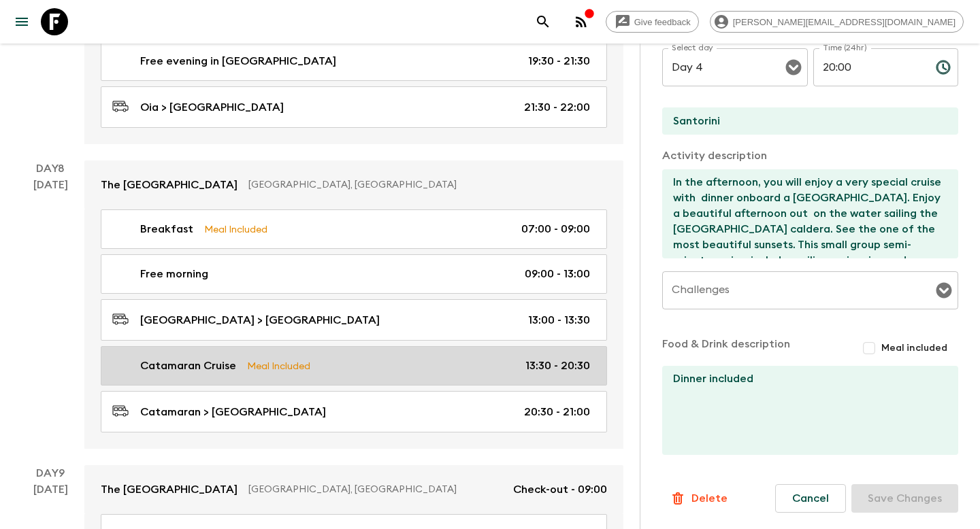
type input "Day 8"
type input "13:30"
type input "Day 8"
type input "20:30"
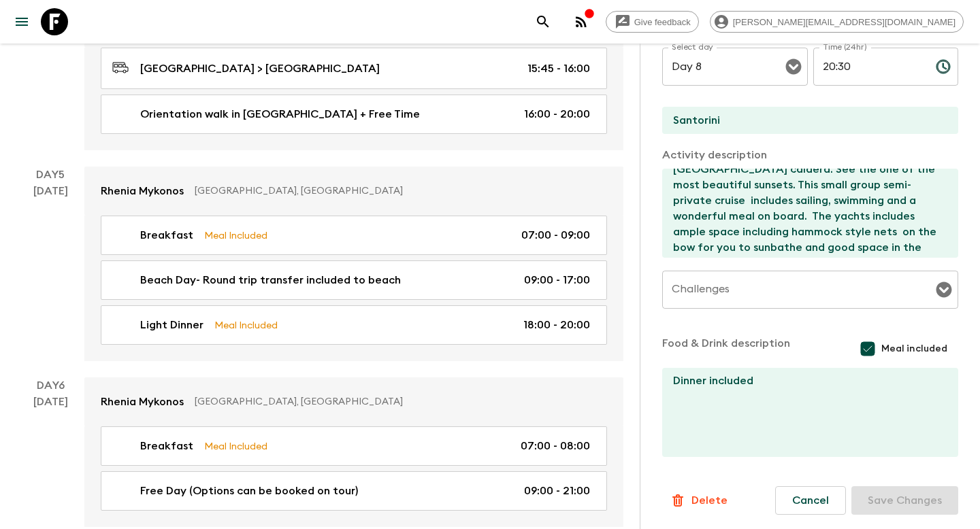
scroll to position [1163, 0]
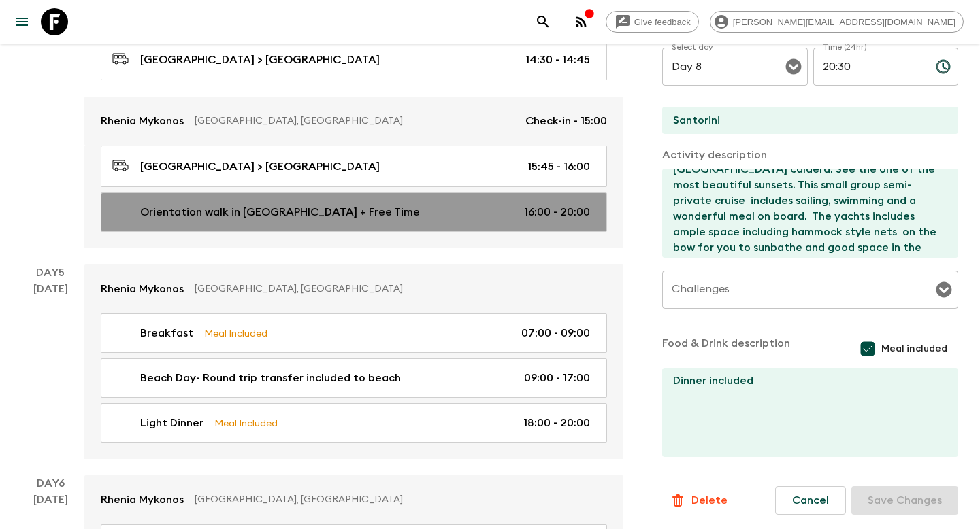
click at [372, 205] on p "Orientation walk in mykonos Town + Free Time" at bounding box center [280, 212] width 280 height 16
type input "Orientation walk in mykonos Town + Free Time"
type input "Mykonos"
checkbox input "false"
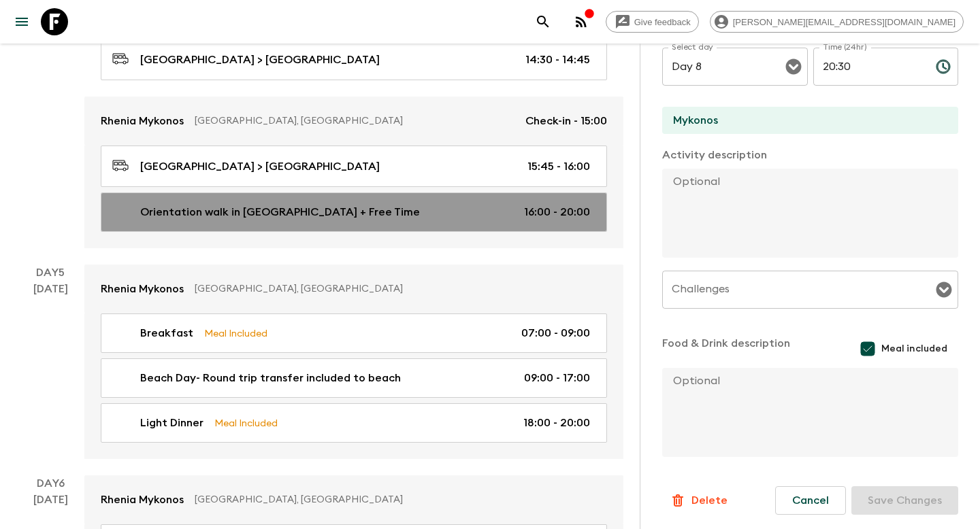
type input "Day 4"
type input "16:00"
type input "Day 4"
type input "20:00"
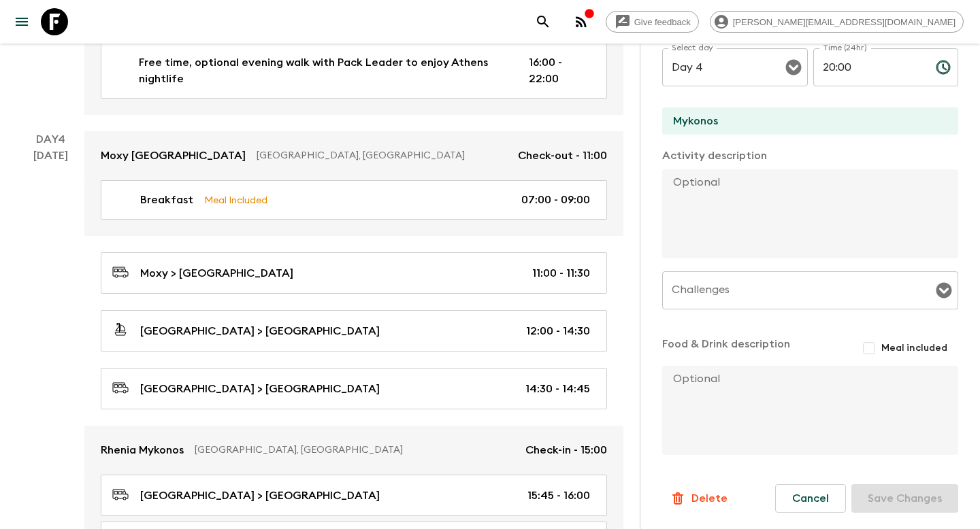
scroll to position [841, 0]
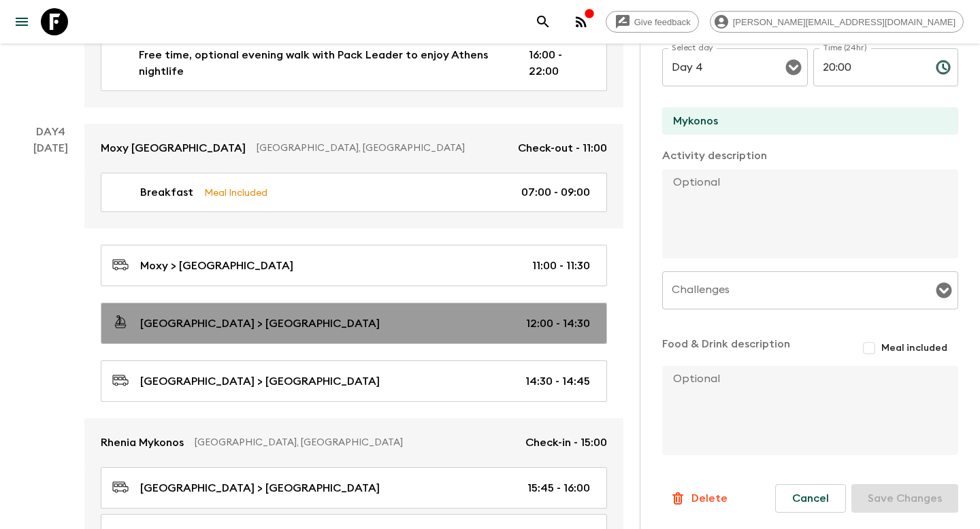
click at [312, 327] on div "Port of Athens > Mykonos 12:00 - 14:30" at bounding box center [351, 323] width 478 height 18
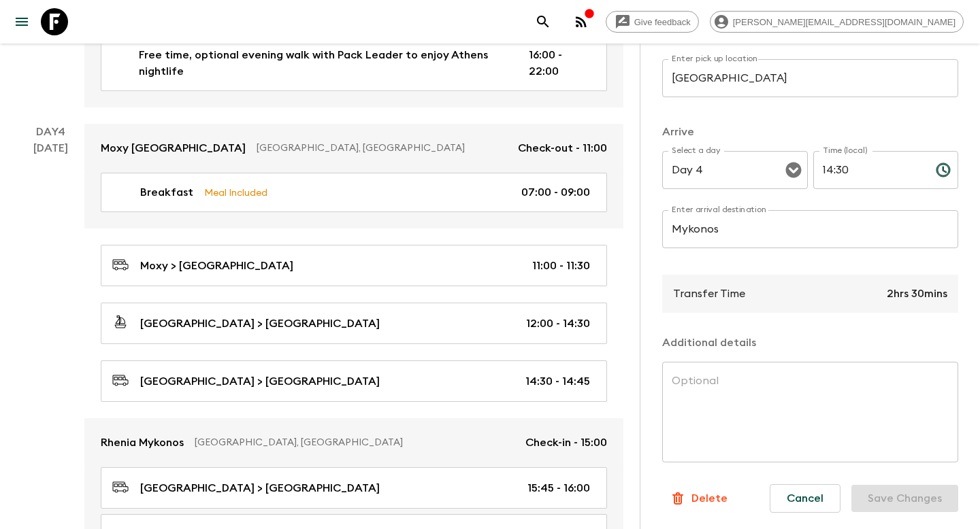
scroll to position [850, 0]
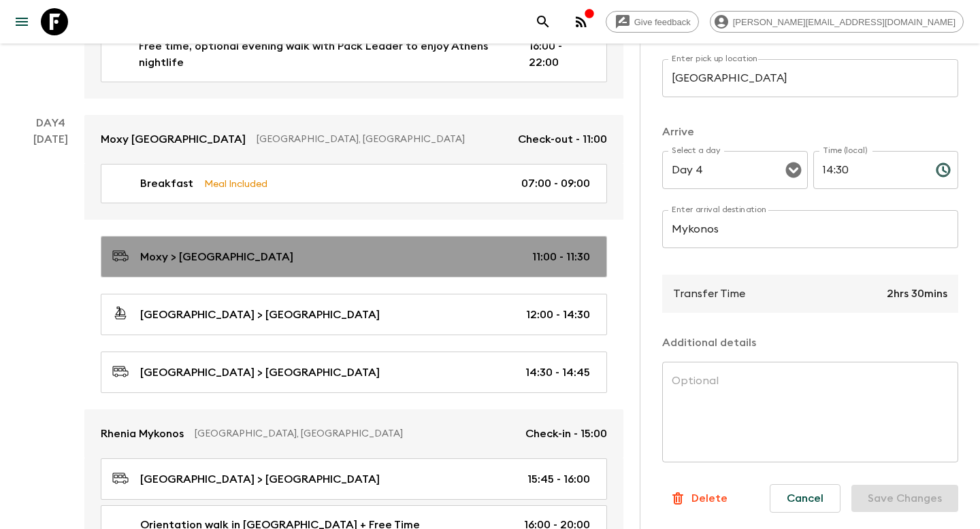
click at [347, 250] on div "Moxy > Port of Athens 11:00 - 11:30" at bounding box center [351, 257] width 478 height 18
type input "Moxy"
type input "Port of Athens"
type input "11:00"
type input "11:30"
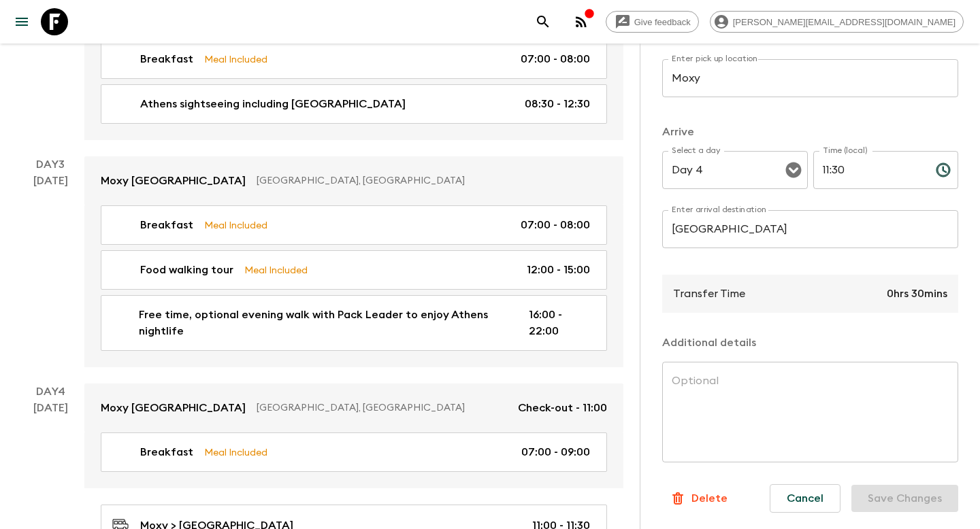
scroll to position [520, 0]
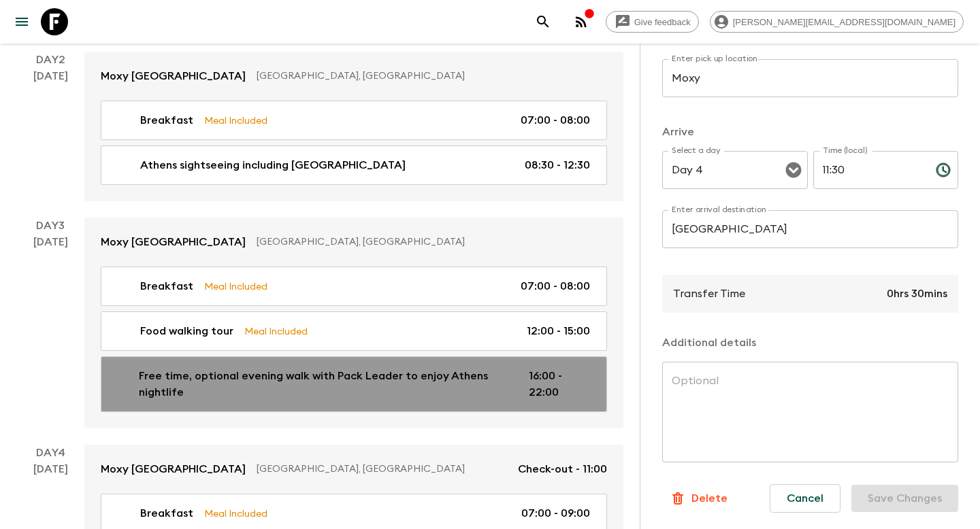
click at [314, 380] on p "Free time, optional evening walk with Pack Leader to enjoy Athens nightlife" at bounding box center [323, 384] width 368 height 33
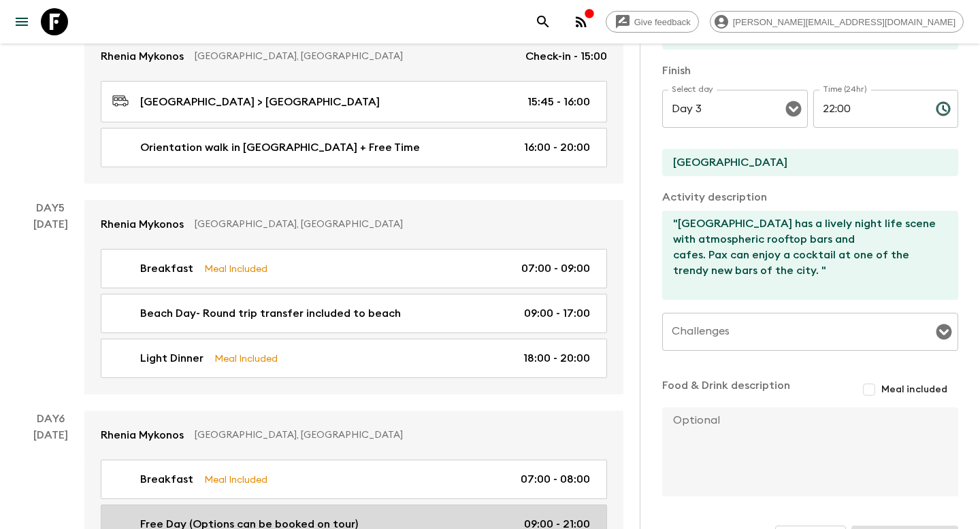
scroll to position [1208, 0]
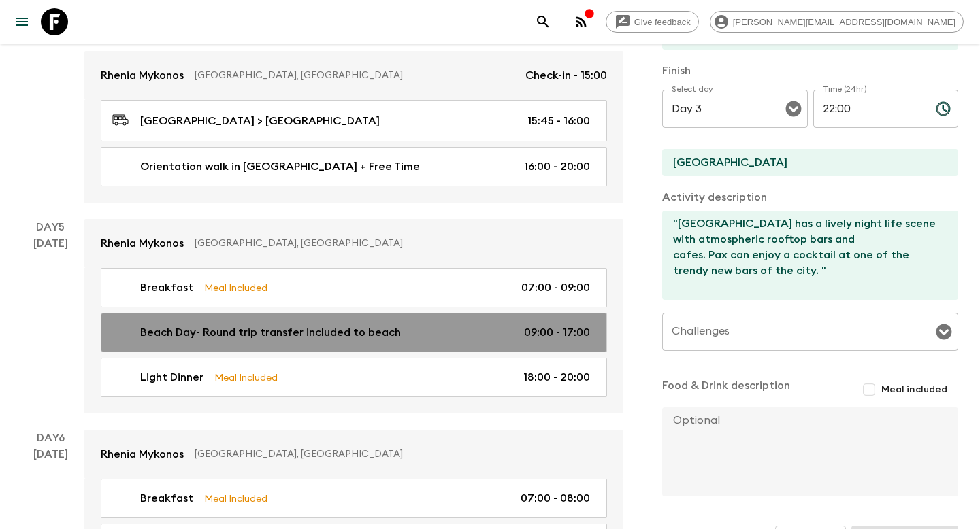
click at [369, 318] on link "Beach Day- Round trip transfer included to beach 09:00 - 17:00" at bounding box center [354, 332] width 506 height 39
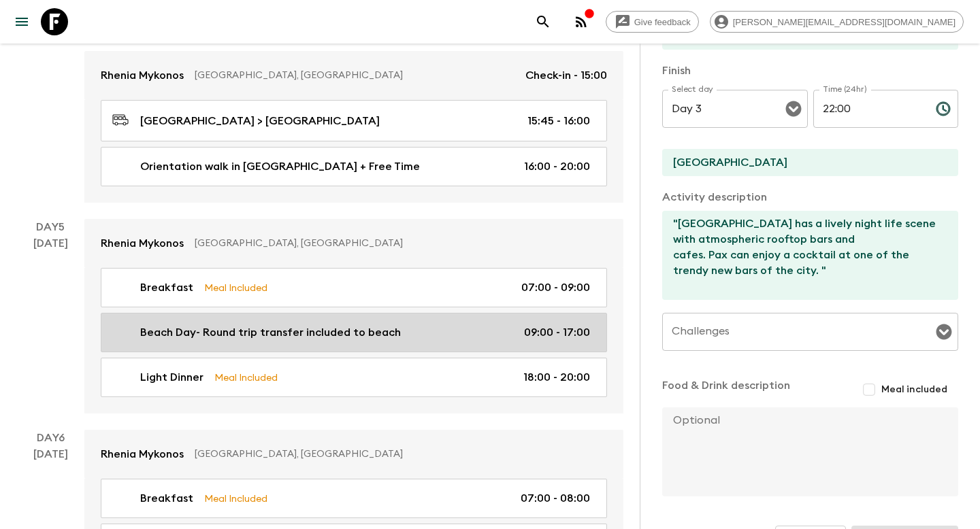
type input "Beach Day- Round trip transfer included to beach"
type input "Mykonos"
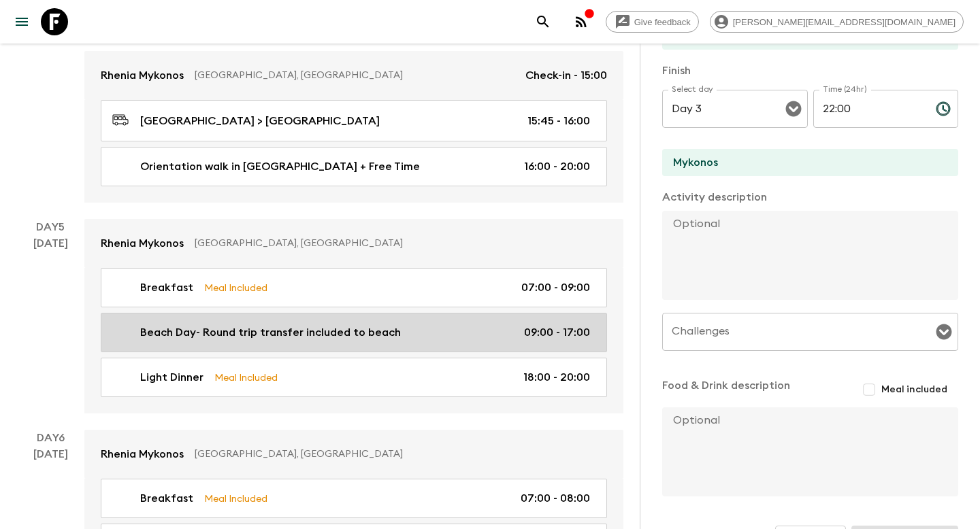
type input "Day 5"
type input "09:00"
type input "Day 5"
type input "17:00"
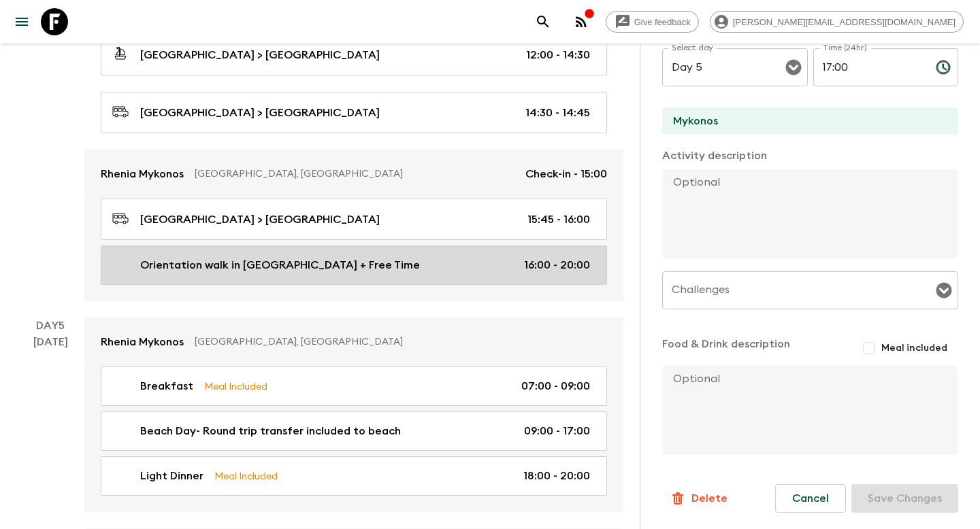
scroll to position [1105, 0]
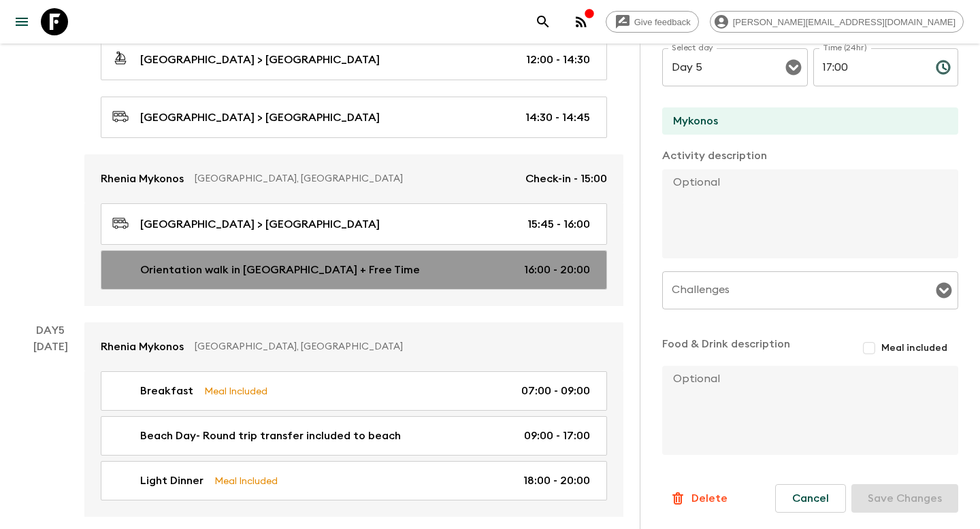
click at [405, 258] on link "Orientation walk in mykonos Town + Free Time 16:00 - 20:00" at bounding box center [354, 269] width 506 height 39
type input "Orientation walk in [GEOGRAPHIC_DATA] + Free Time"
type input "Day 4"
type input "16:00"
type input "Day 4"
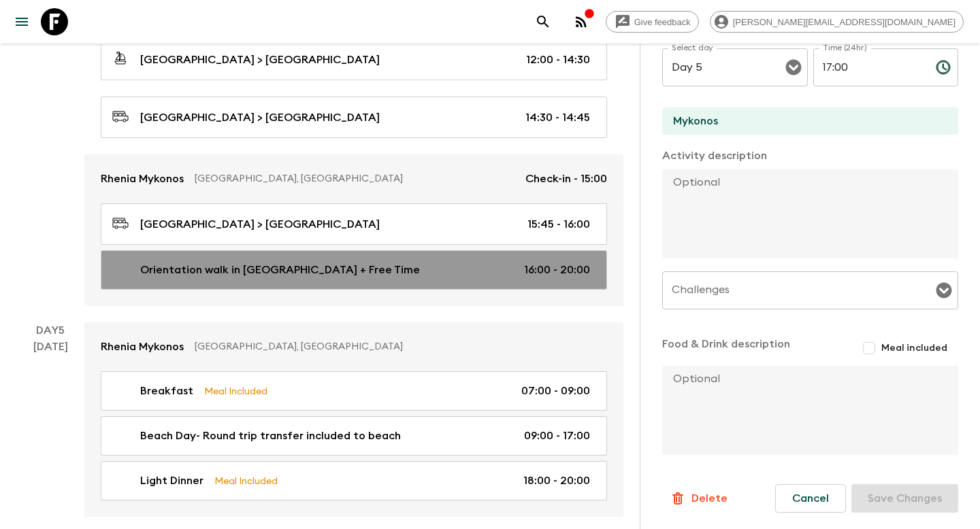
type input "20:00"
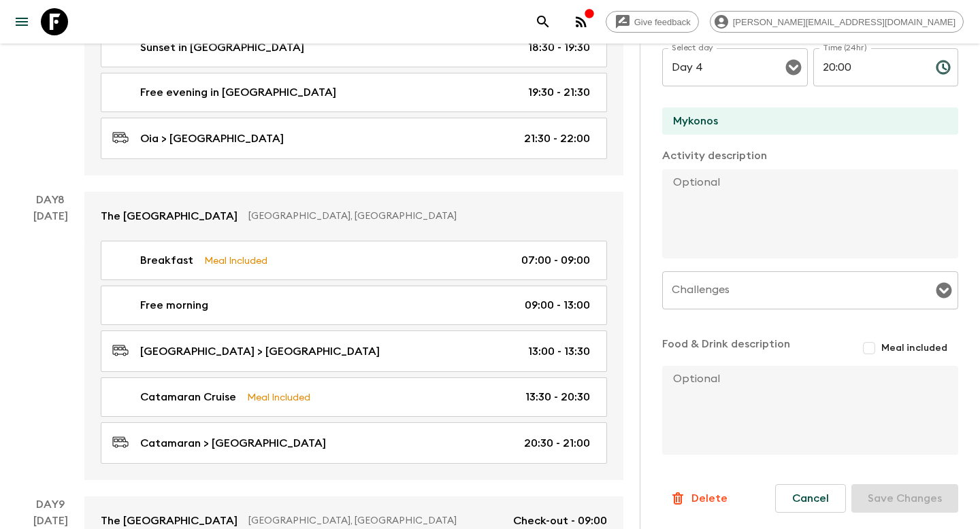
scroll to position [2230, 0]
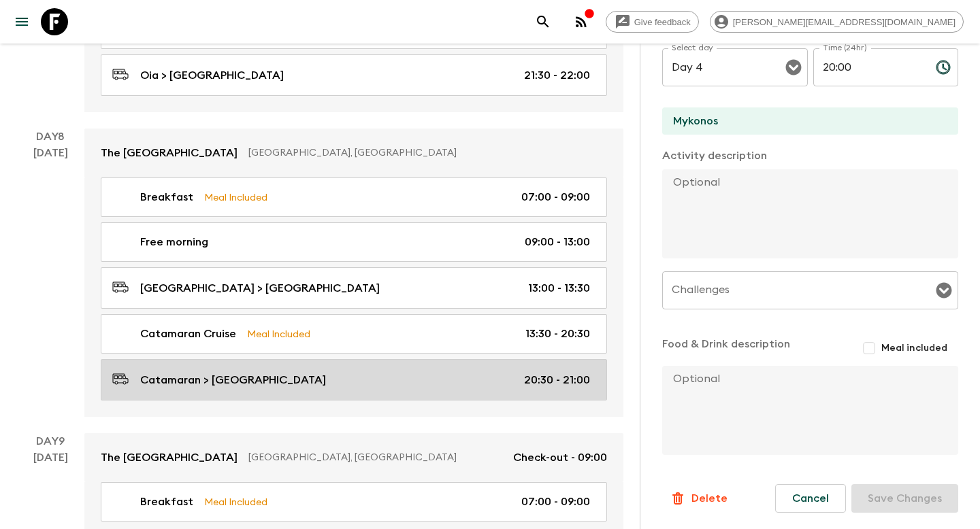
click at [293, 375] on div "Catamaran > Santorini Hotel 20:30 - 21:00" at bounding box center [351, 380] width 478 height 18
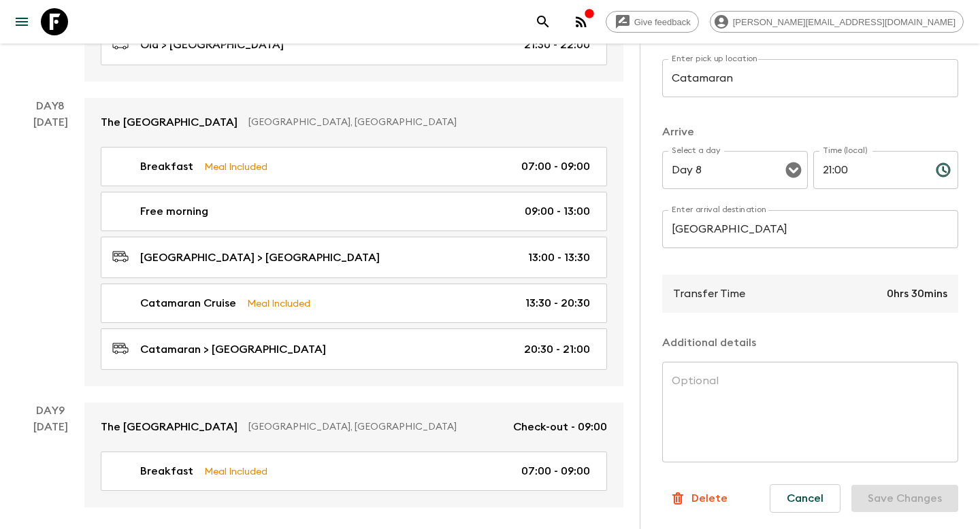
scroll to position [2262, 0]
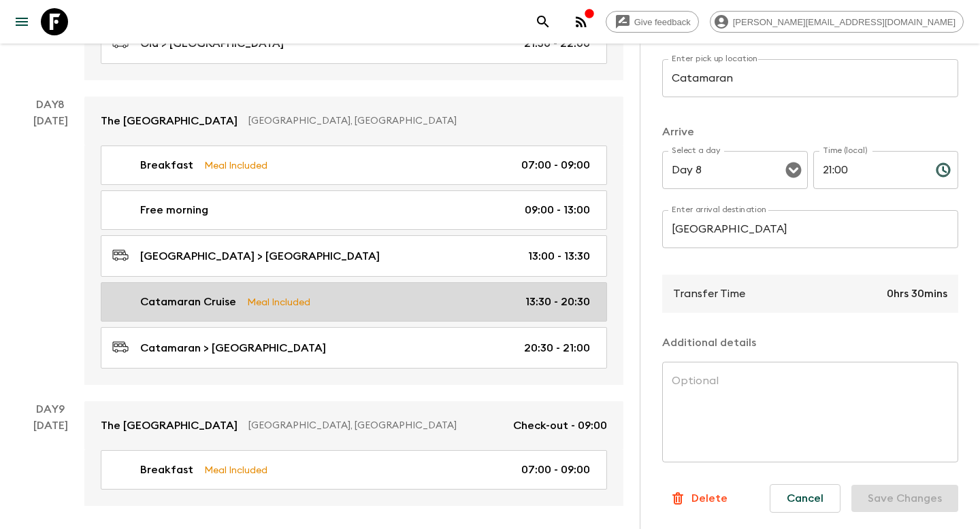
click at [396, 312] on link "Catamaran Cruise Meal Included 13:30 - 20:30" at bounding box center [354, 301] width 506 height 39
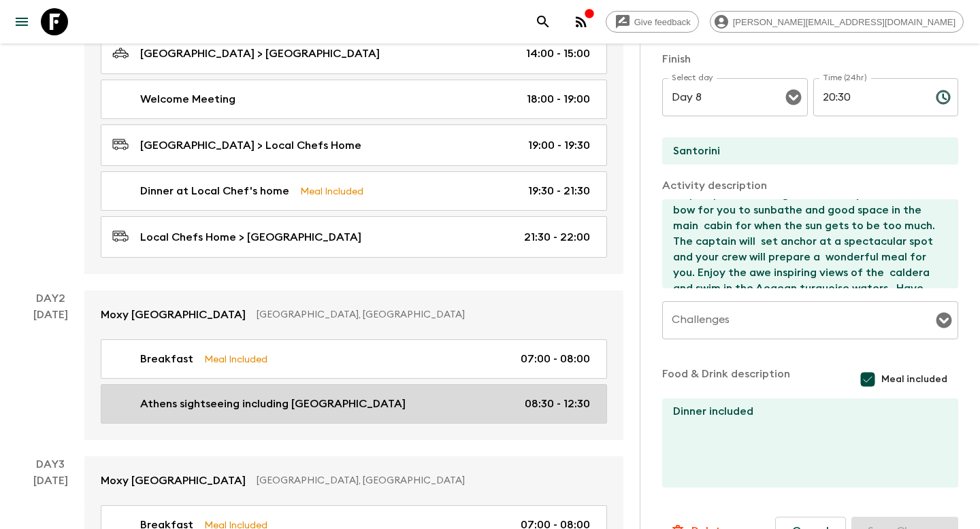
scroll to position [282, 0]
click at [313, 407] on p "Athens sightseeing including [GEOGRAPHIC_DATA]" at bounding box center [272, 403] width 265 height 16
type input "Athens sightseeing including [GEOGRAPHIC_DATA]"
type input "[GEOGRAPHIC_DATA]"
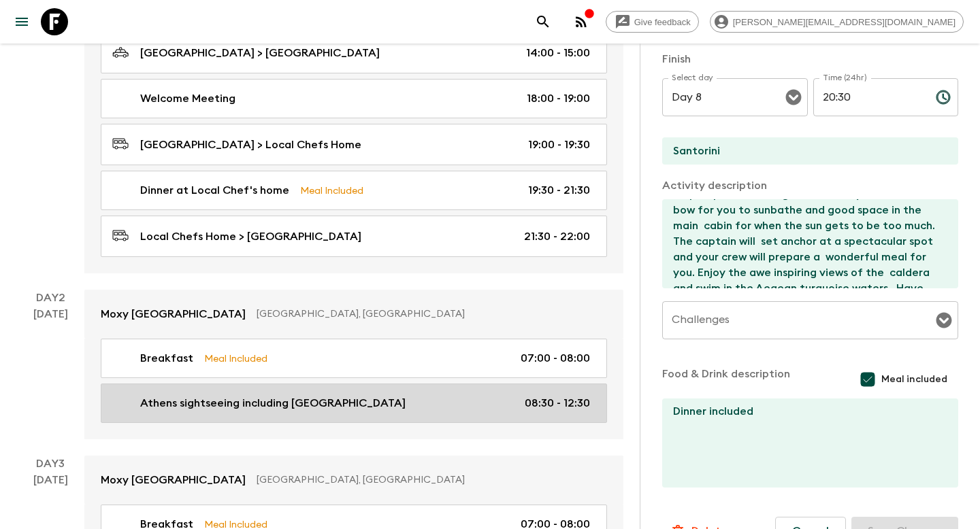
type textarea "Your guide will reveal to you the secrets of the Acropolis & the Parthenon, the…"
checkbox input "false"
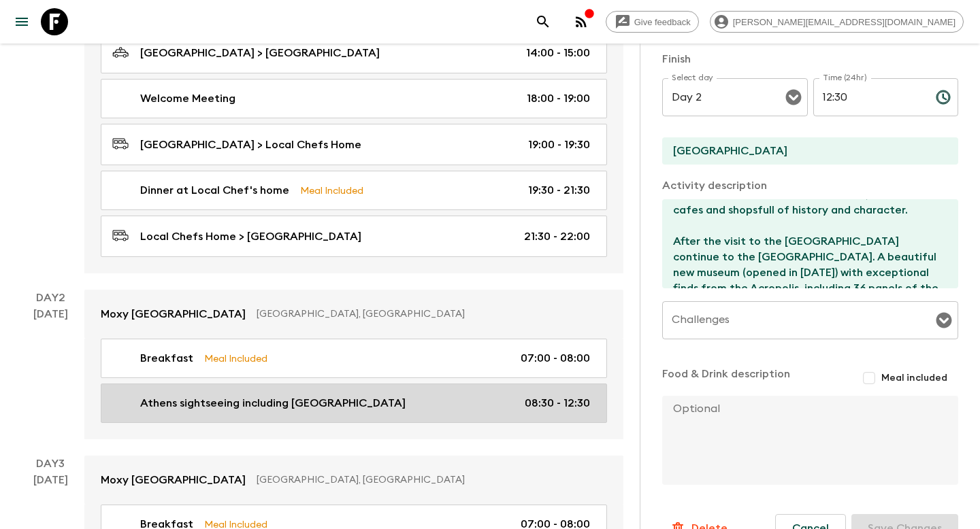
type input "Day 2"
type input "08:30"
type input "Day 2"
type input "12:30"
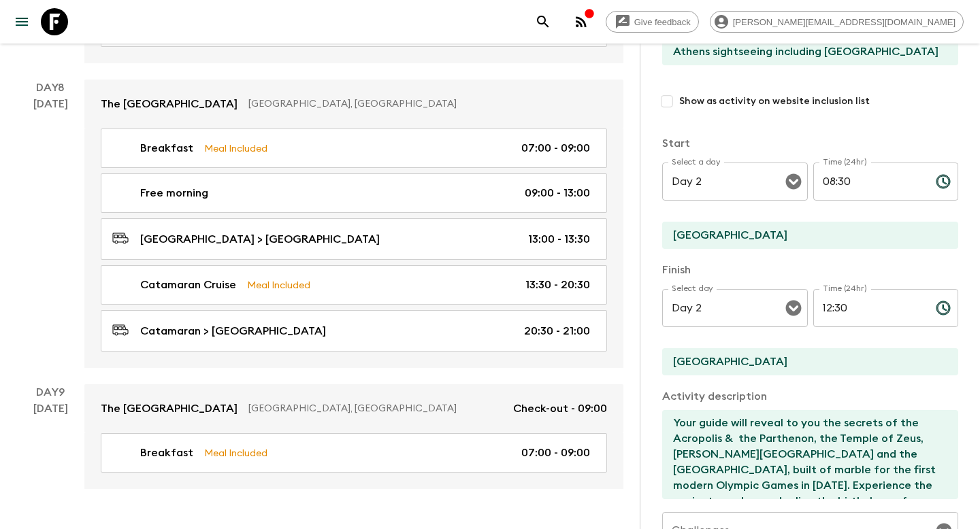
scroll to position [2309, 0]
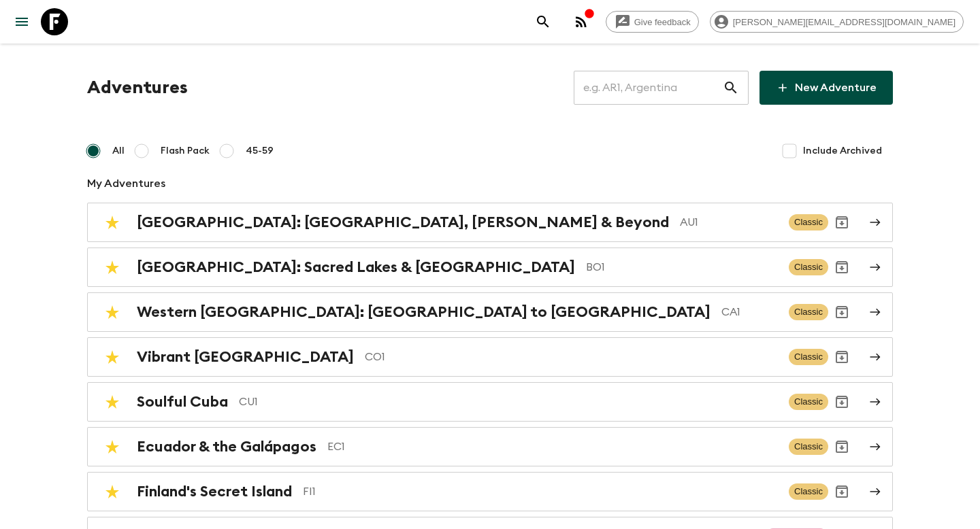
click at [634, 102] on input "text" at bounding box center [647, 88] width 149 height 38
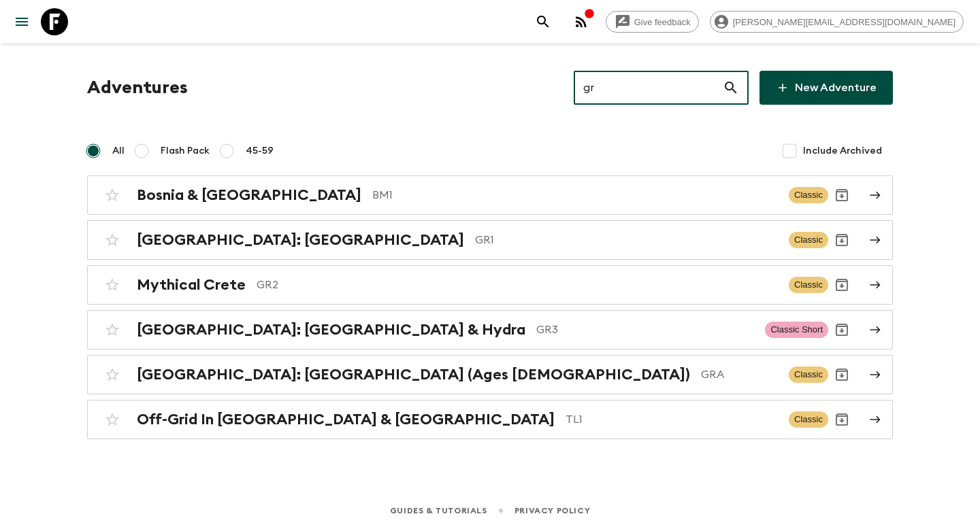
type input "gr1"
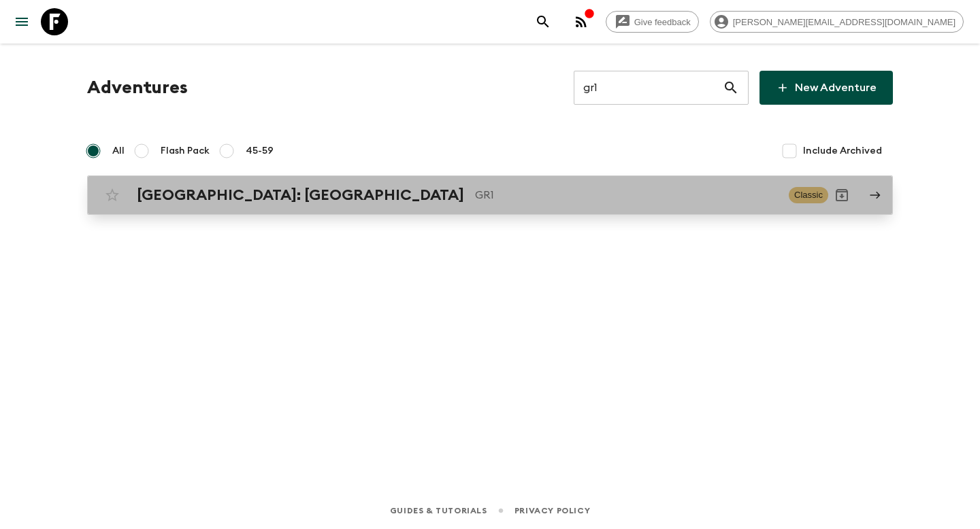
click at [488, 211] on link "Greece: Athens & the Islands GR1 Classic" at bounding box center [489, 195] width 805 height 39
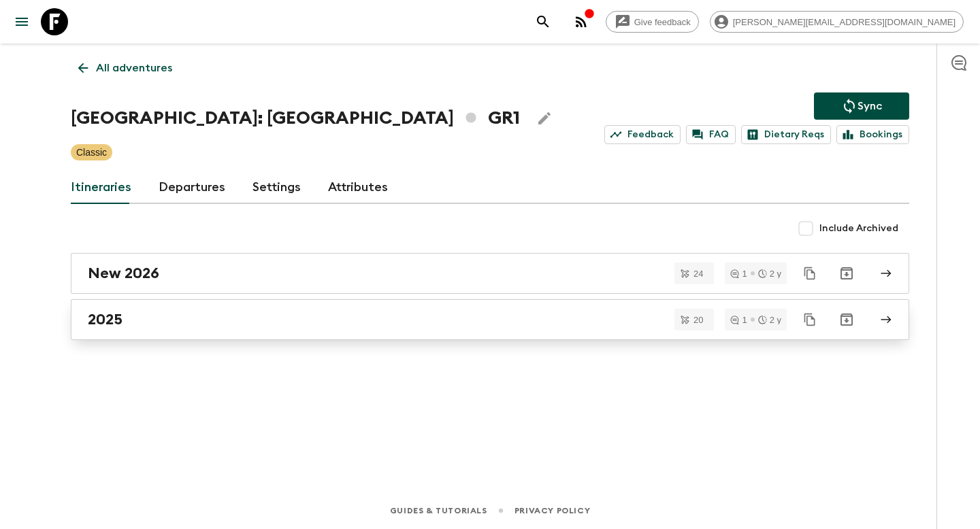
click at [363, 322] on div "2025" at bounding box center [477, 320] width 778 height 18
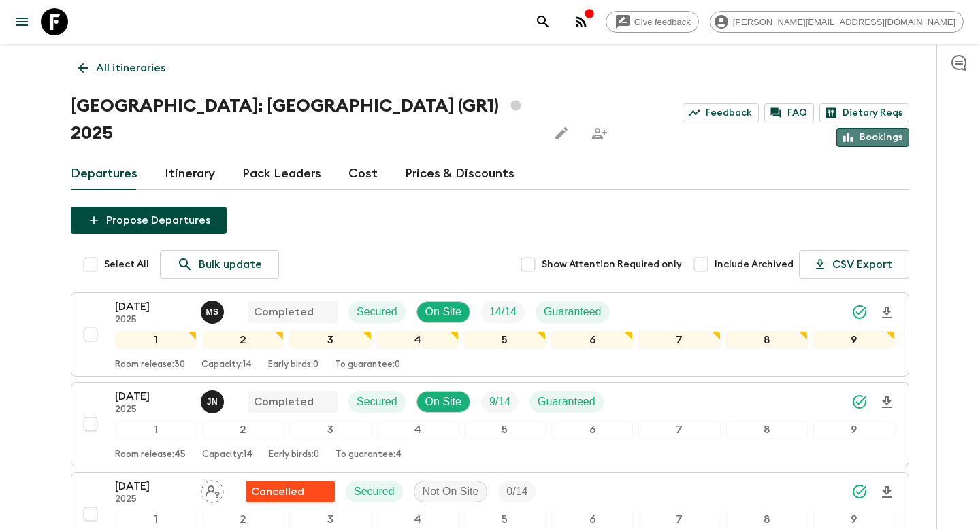
click at [883, 128] on link "Bookings" at bounding box center [872, 137] width 73 height 19
click at [199, 158] on link "Itinerary" at bounding box center [190, 174] width 50 height 33
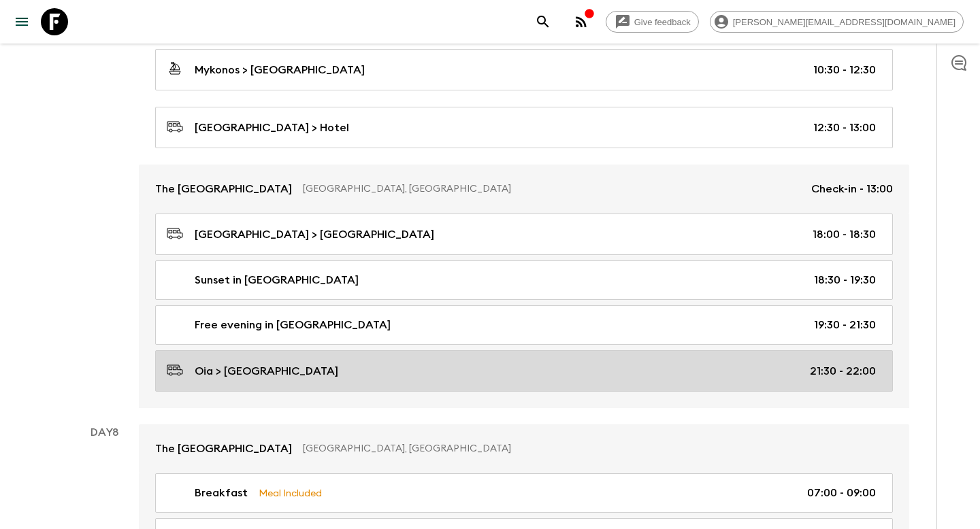
scroll to position [1943, 0]
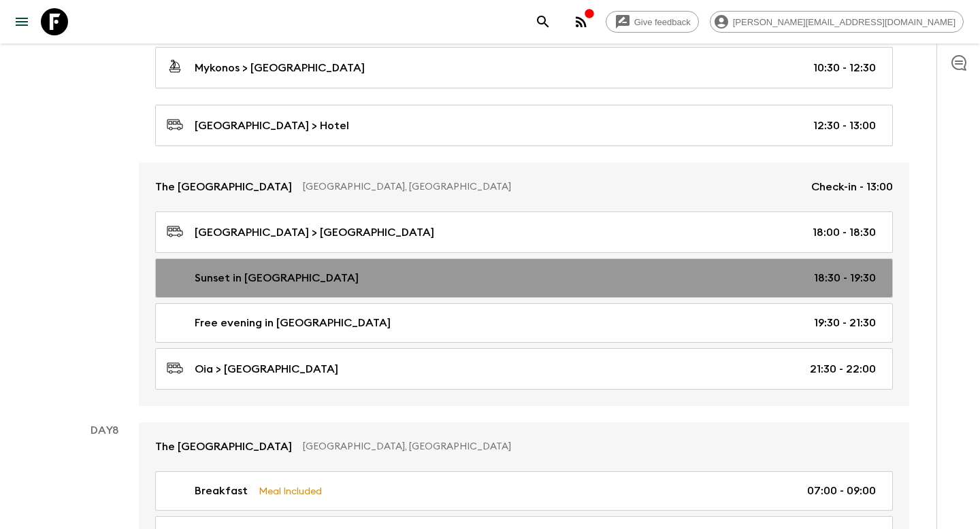
click at [435, 270] on div "Sunset in Oia 18:30 - 19:30" at bounding box center [521, 278] width 709 height 16
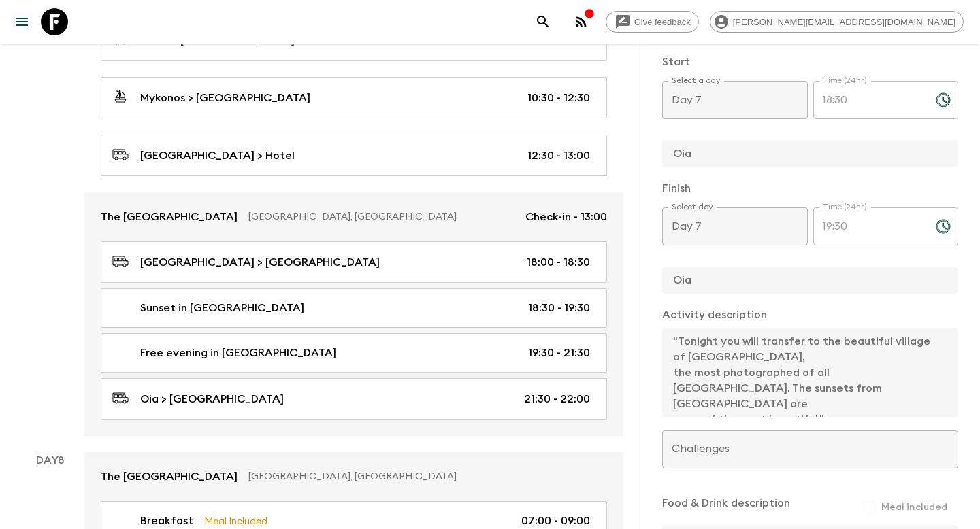
scroll to position [348, 0]
click at [452, 180] on div "Rhenia Mykonos Mykonos Island, Greece Check-out - 09:30 Breakfast Meal Included…" at bounding box center [353, 167] width 539 height 538
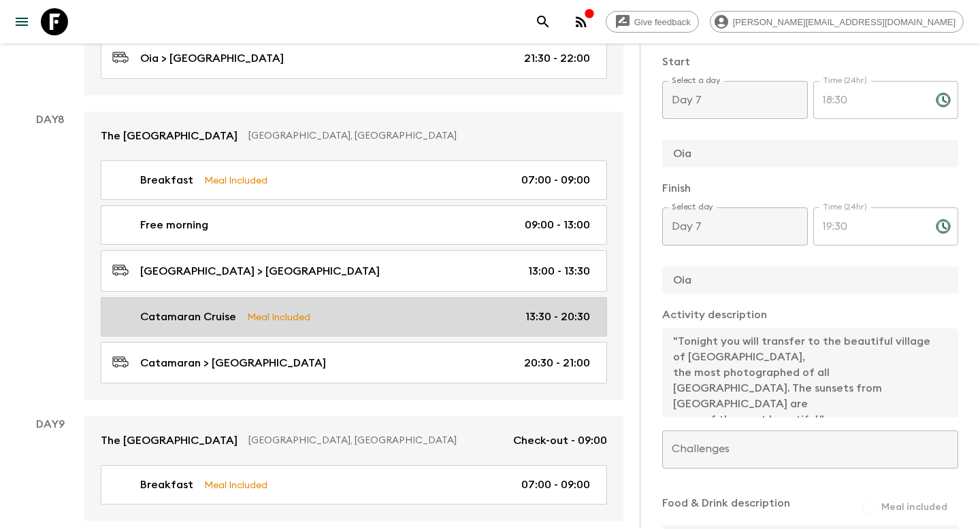
scroll to position [2346, 0]
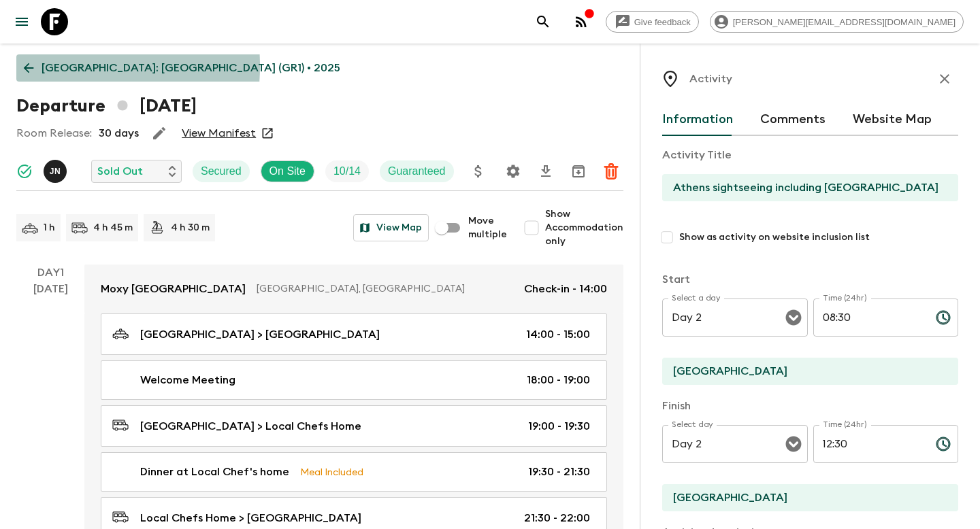
click at [30, 66] on icon at bounding box center [28, 68] width 15 height 15
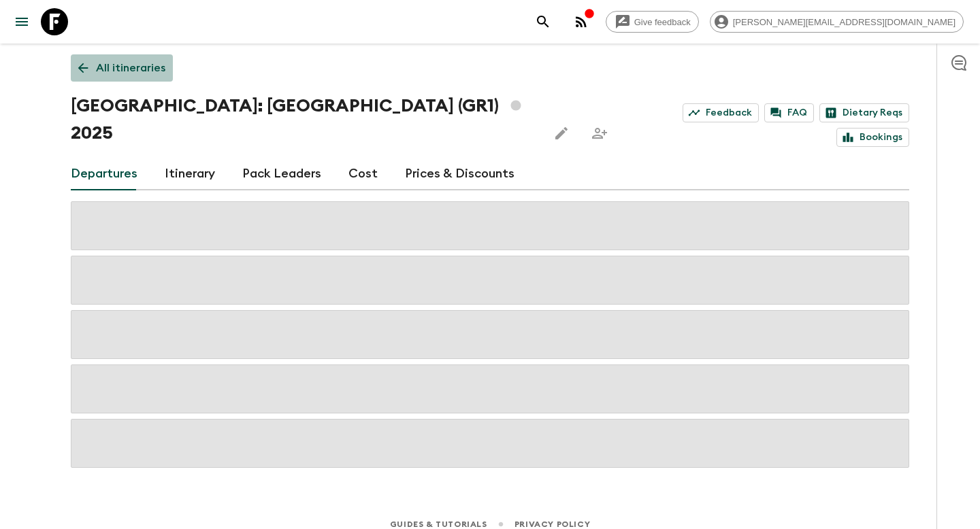
click at [135, 67] on p "All itineraries" at bounding box center [130, 68] width 69 height 16
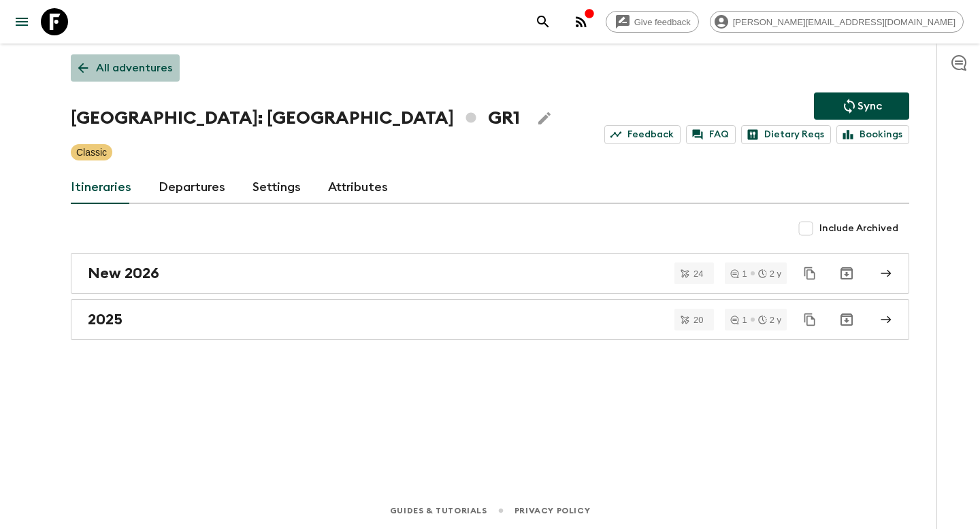
click at [163, 70] on p "All adventures" at bounding box center [134, 68] width 76 height 16
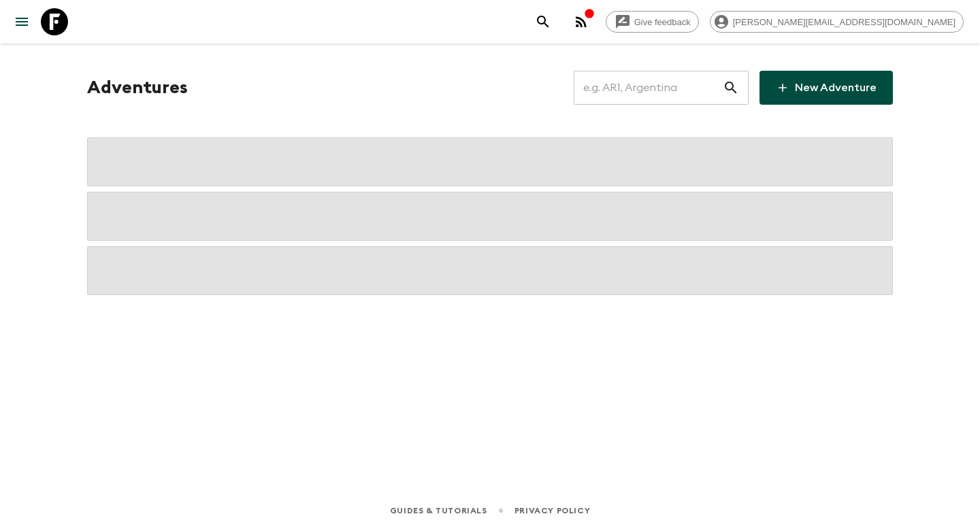
click at [691, 83] on input "text" at bounding box center [647, 88] width 149 height 38
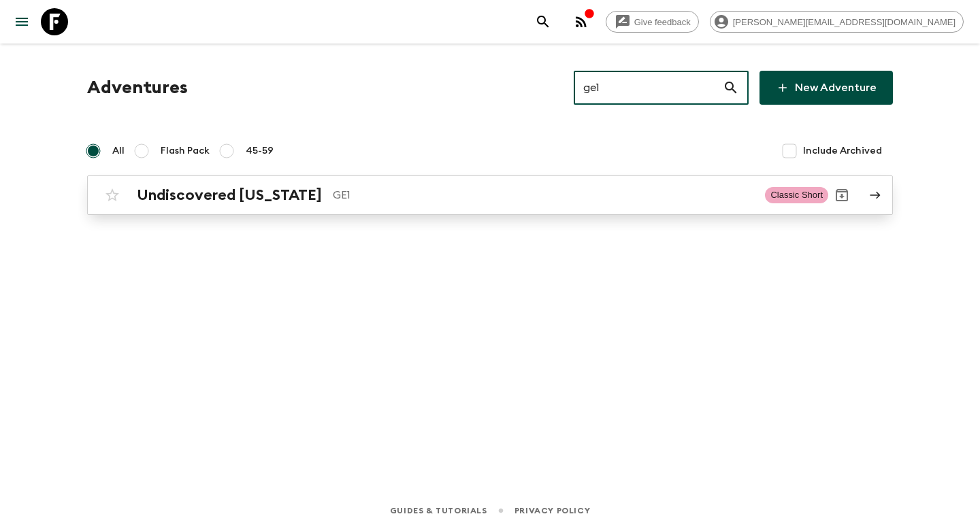
type input "ge1"
click at [501, 195] on p "GE1" at bounding box center [543, 195] width 421 height 16
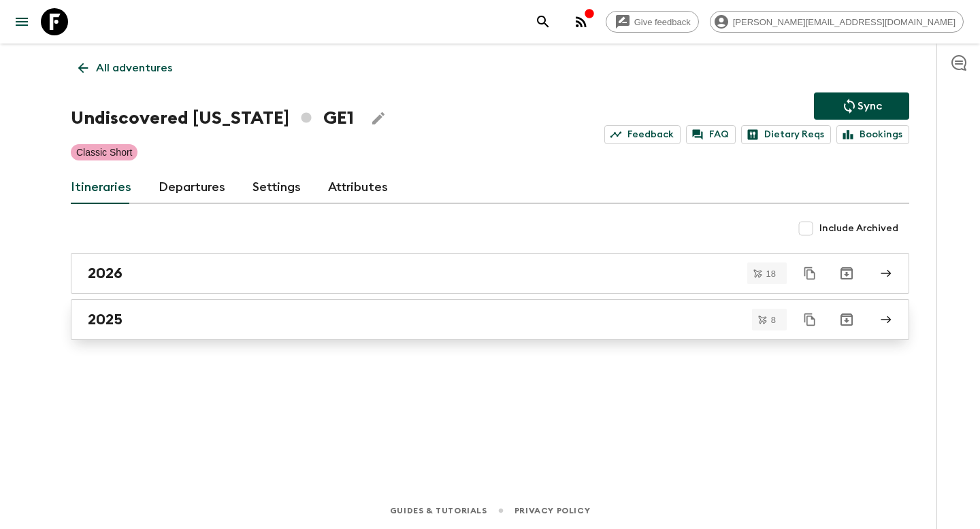
click at [190, 315] on div "2025" at bounding box center [477, 320] width 778 height 18
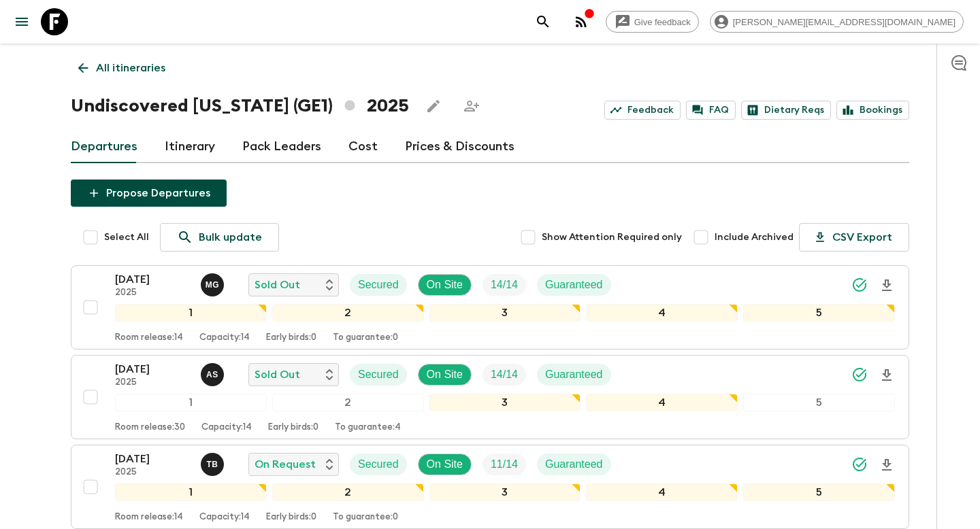
click at [331, 224] on div "Select All Bulk update Show Attention Required only Include Archived CSV Export" at bounding box center [496, 237] width 824 height 29
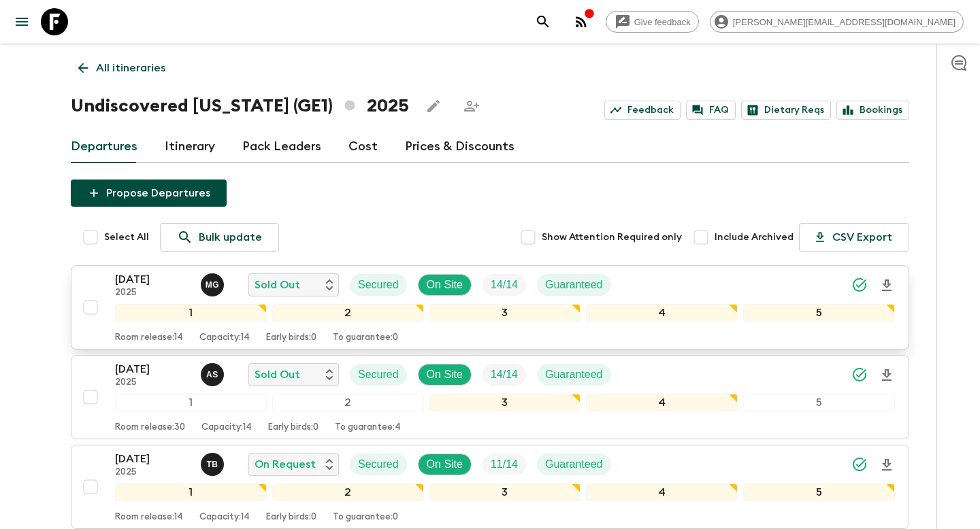
click at [159, 275] on p "[DATE]" at bounding box center [152, 279] width 75 height 16
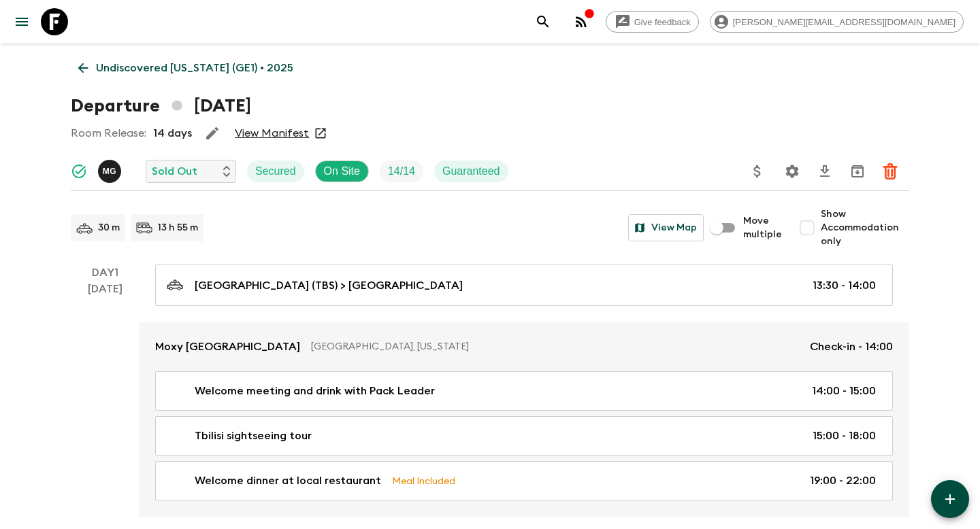
click at [202, 74] on p "Undiscovered [US_STATE] (GE1) • 2025" at bounding box center [194, 68] width 197 height 16
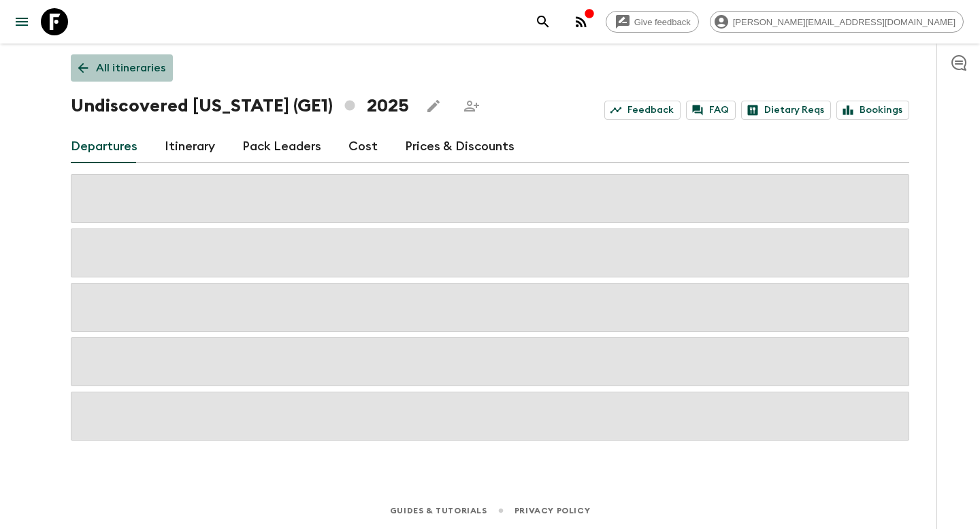
click at [101, 60] on p "All itineraries" at bounding box center [130, 68] width 69 height 16
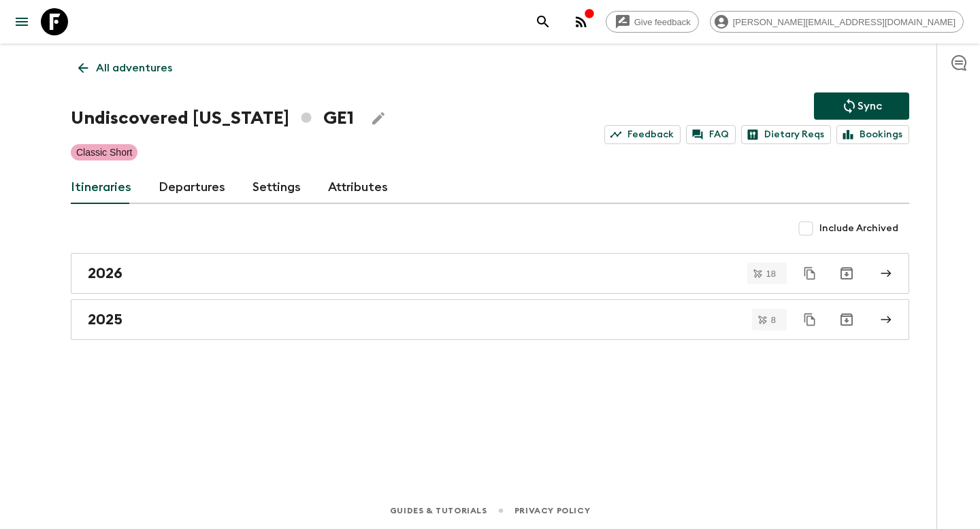
click at [99, 60] on p "All adventures" at bounding box center [134, 68] width 76 height 16
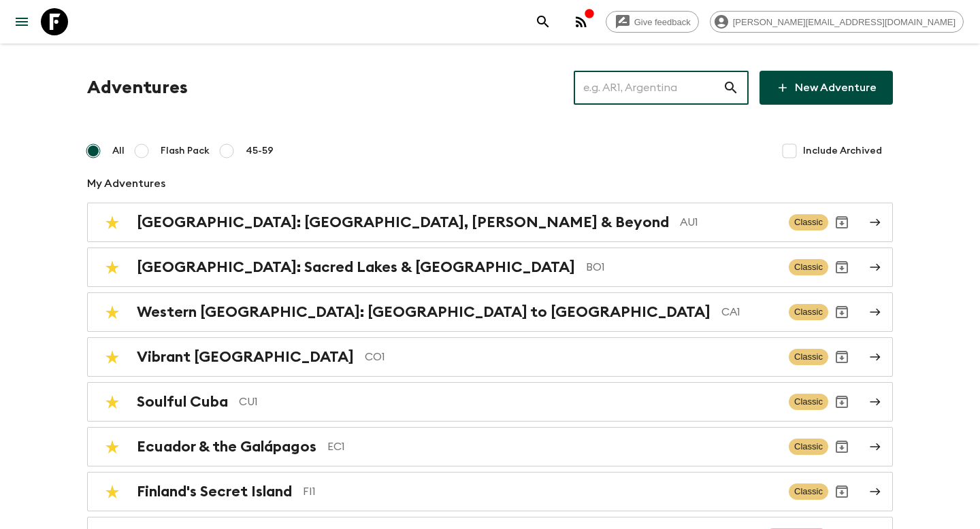
click at [640, 86] on input "text" at bounding box center [647, 88] width 149 height 38
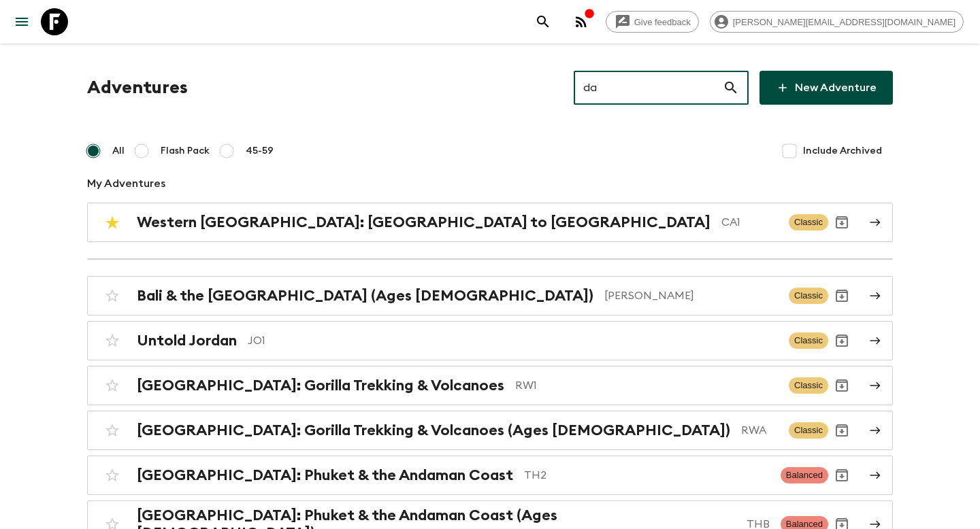
type input "d"
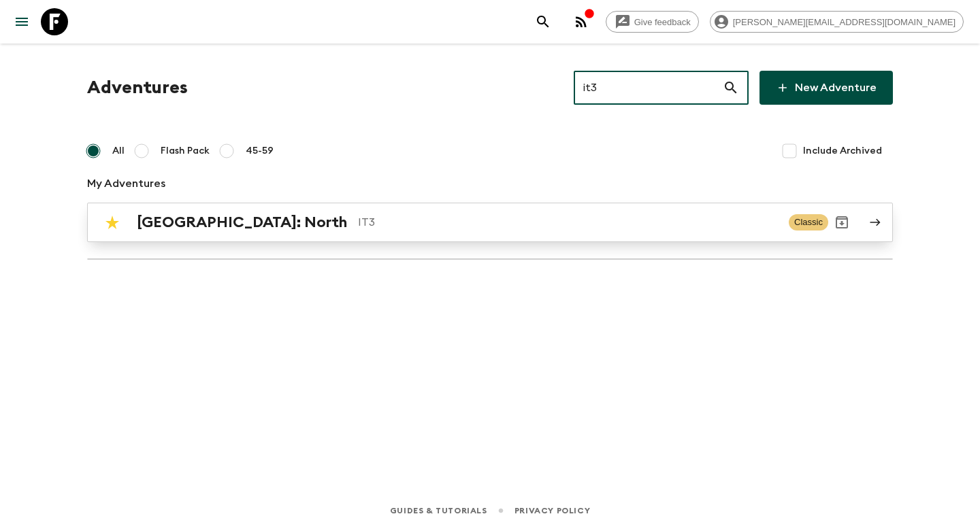
type input "it3"
click at [493, 227] on p "IT3" at bounding box center [568, 222] width 420 height 16
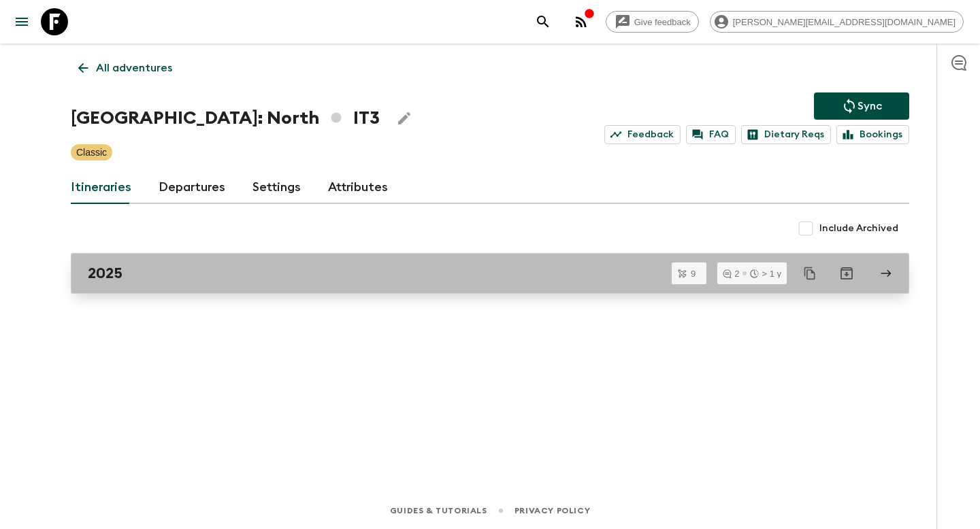
click at [252, 269] on div "2025" at bounding box center [477, 274] width 778 height 18
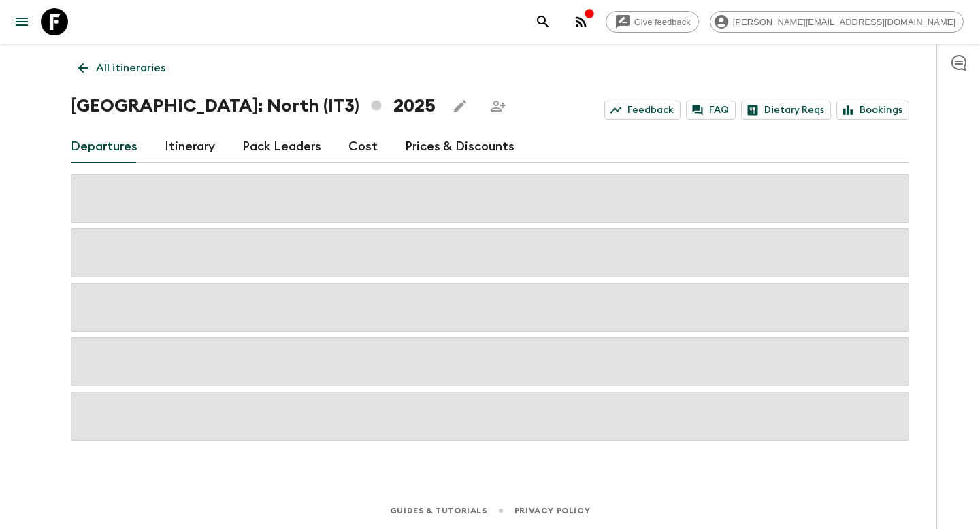
click at [190, 149] on link "Itinerary" at bounding box center [190, 147] width 50 height 33
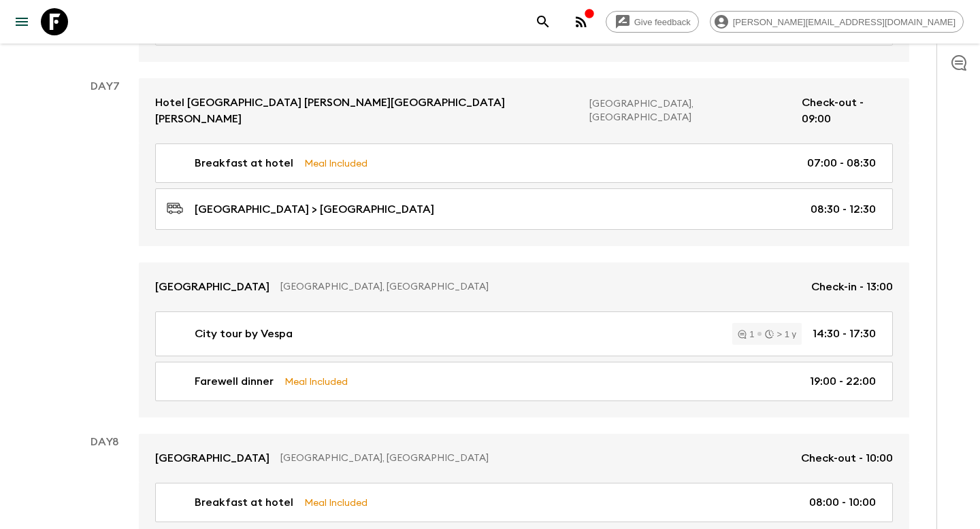
scroll to position [1967, 0]
